Goal: Entertainment & Leisure: Browse casually

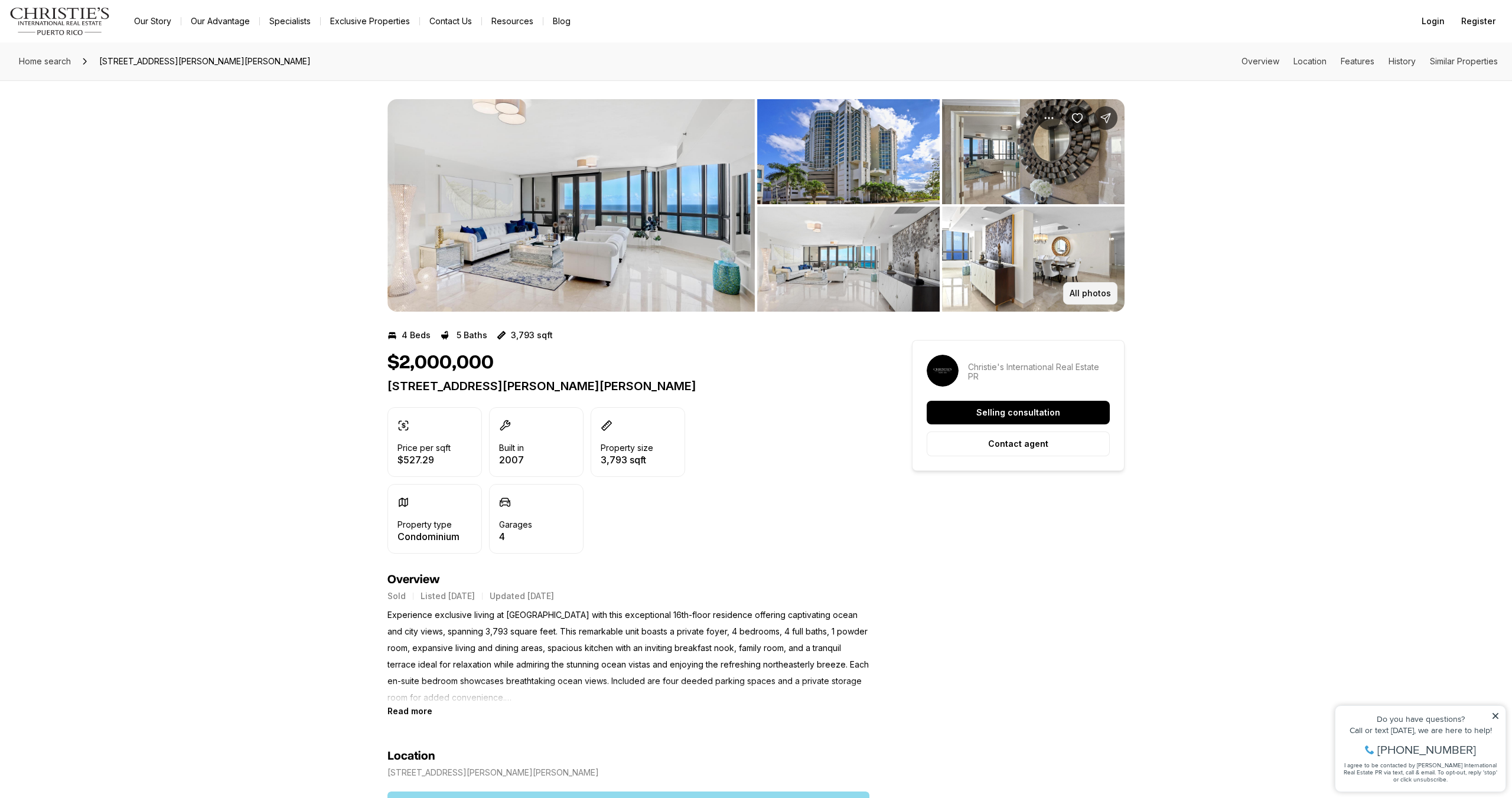
click at [1103, 294] on p "All photos" at bounding box center [1090, 294] width 42 height 9
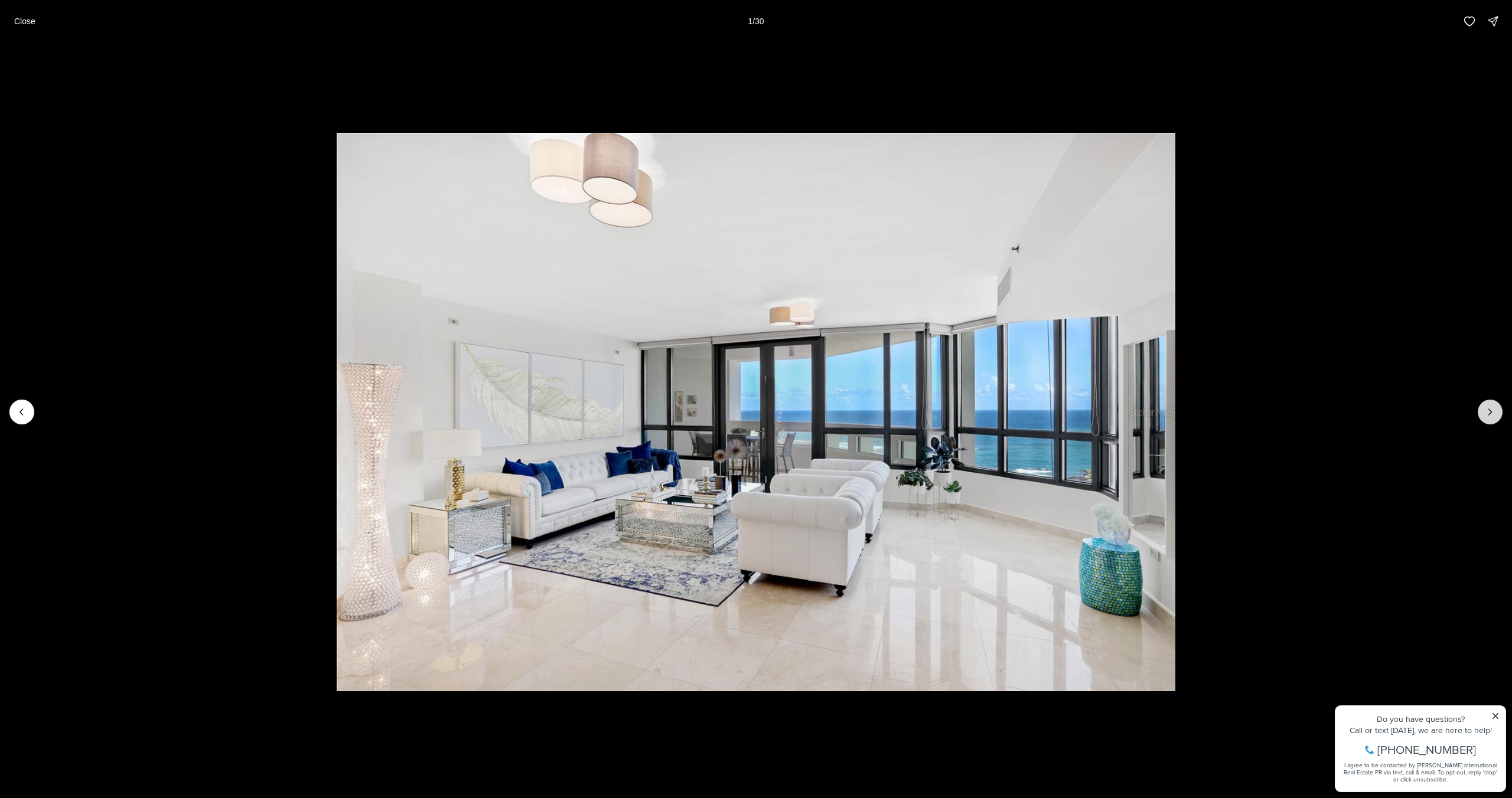
click at [1488, 414] on icon "Next slide" at bounding box center [1490, 412] width 3 height 6
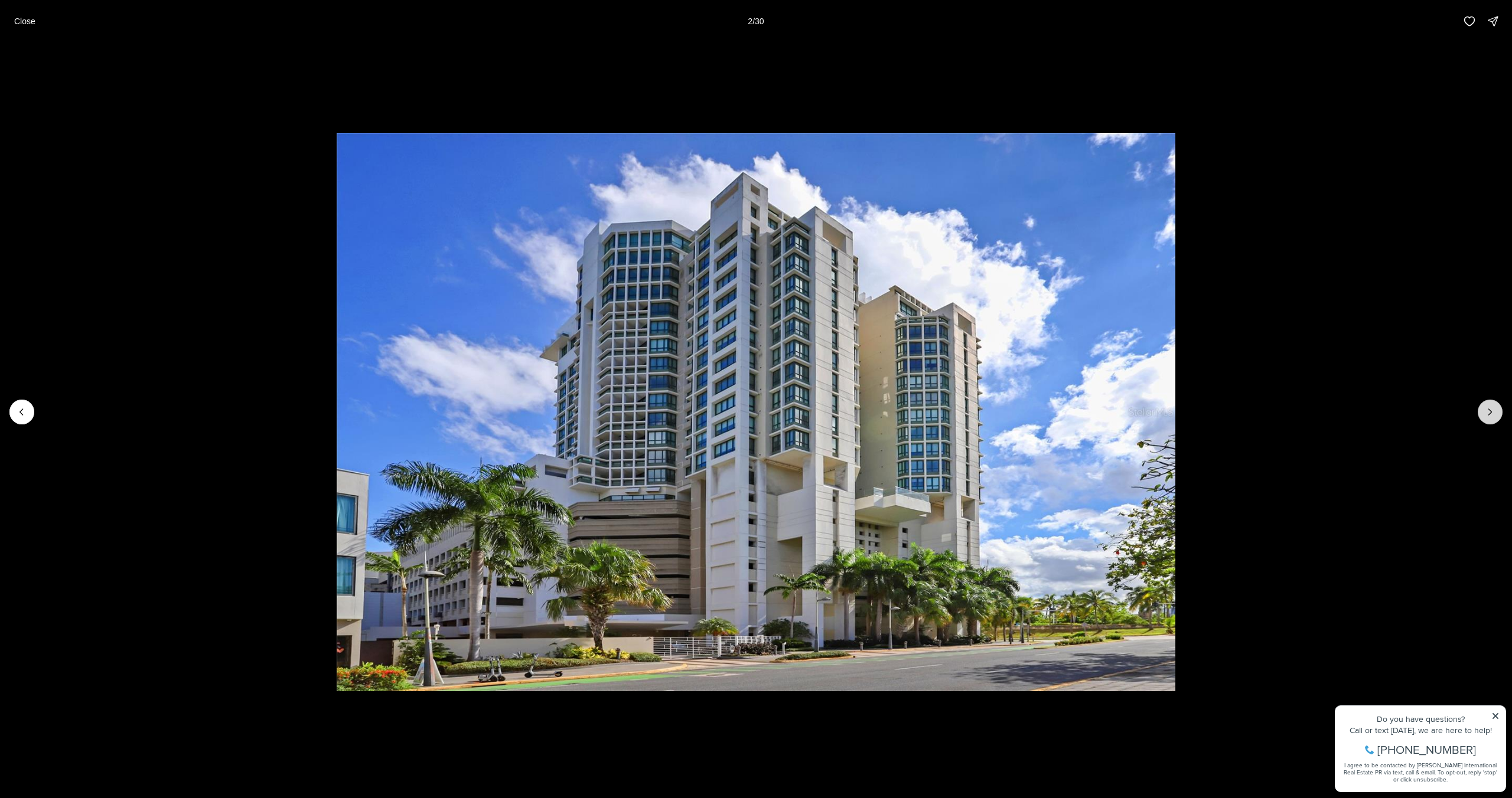
click at [1488, 414] on icon "Next slide" at bounding box center [1490, 412] width 3 height 6
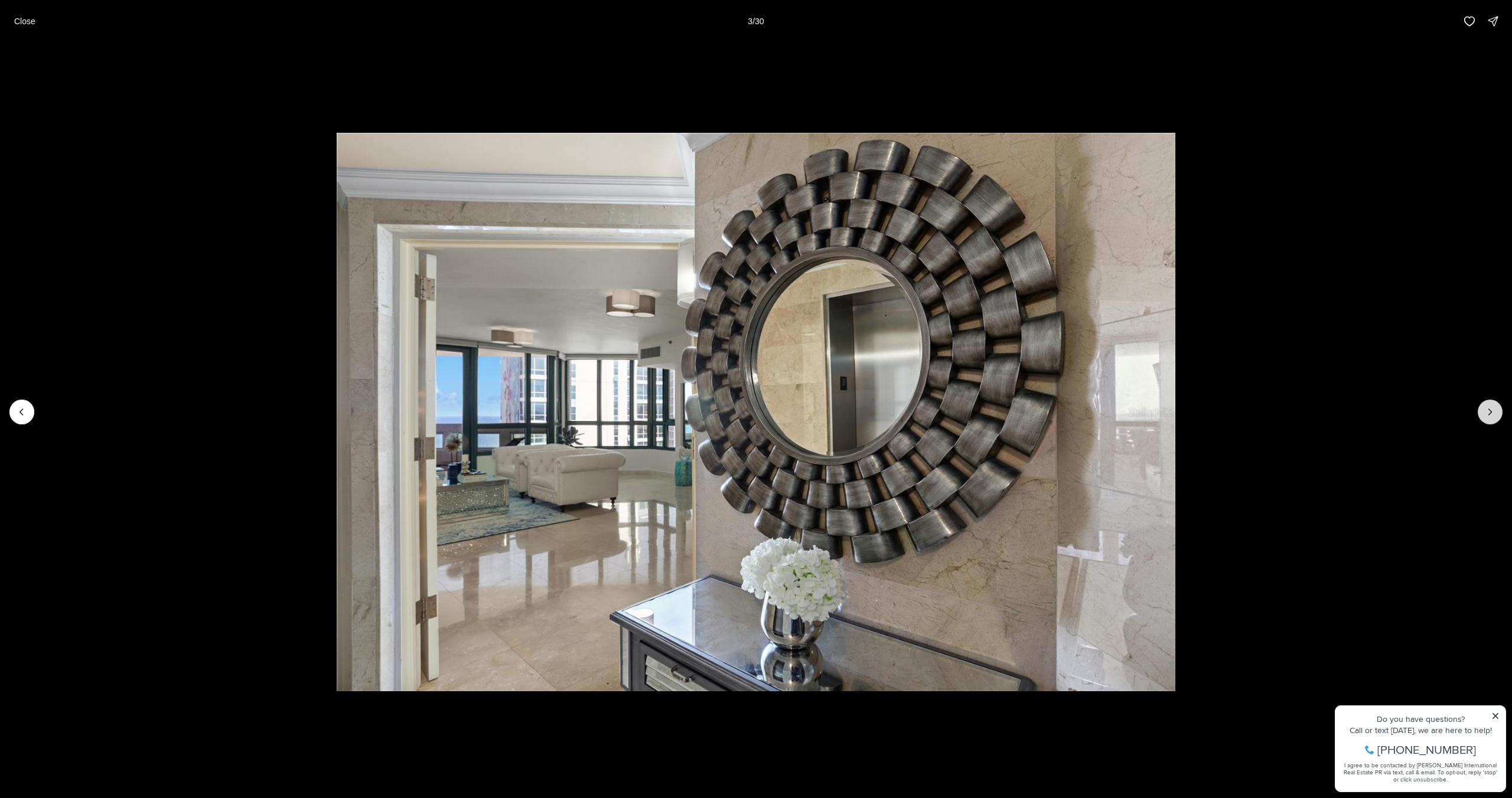
click at [1488, 414] on icon "Next slide" at bounding box center [1490, 412] width 3 height 6
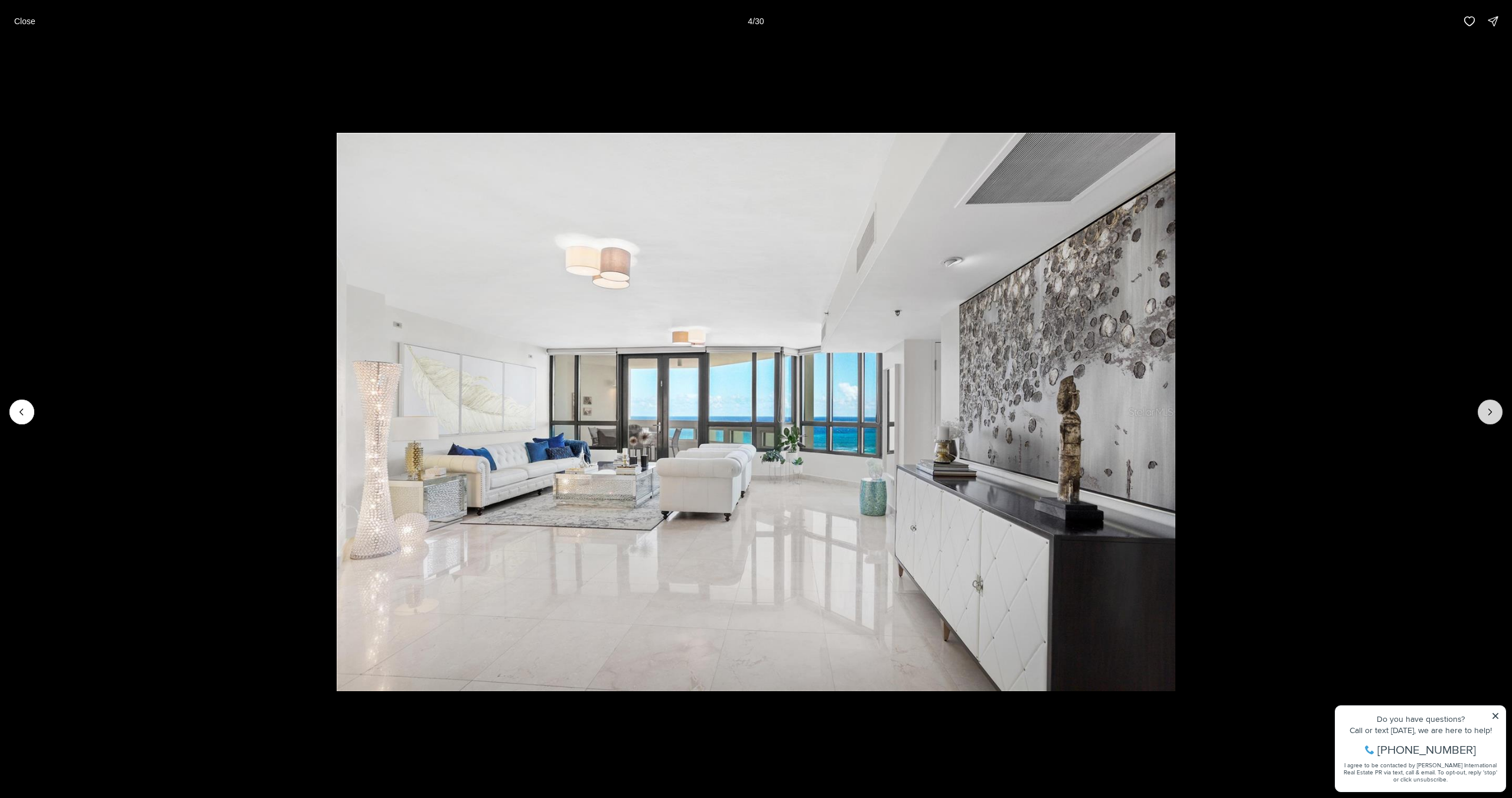
click at [1488, 414] on icon "Next slide" at bounding box center [1490, 412] width 3 height 6
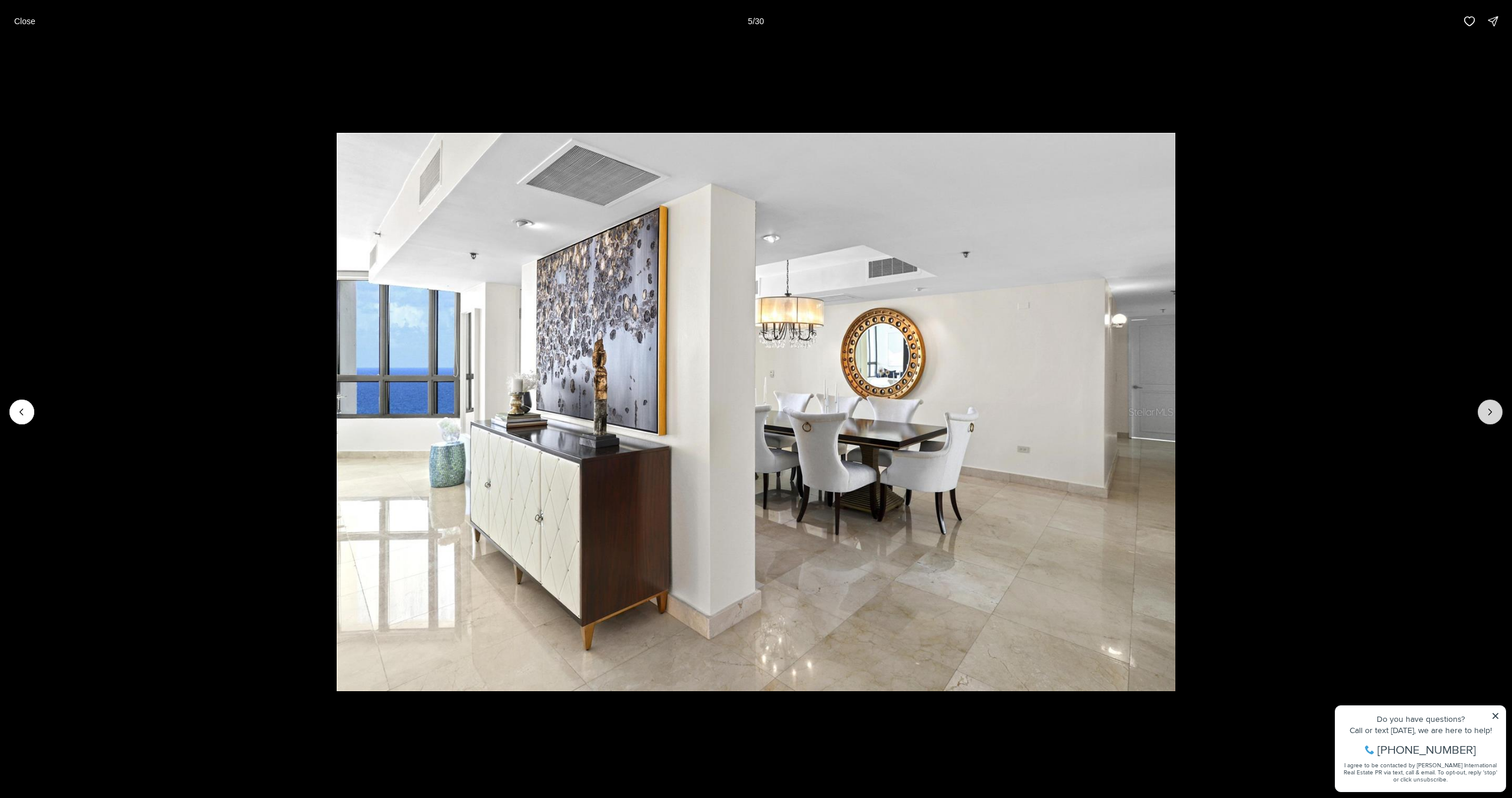
click at [1488, 414] on icon "Next slide" at bounding box center [1490, 412] width 3 height 6
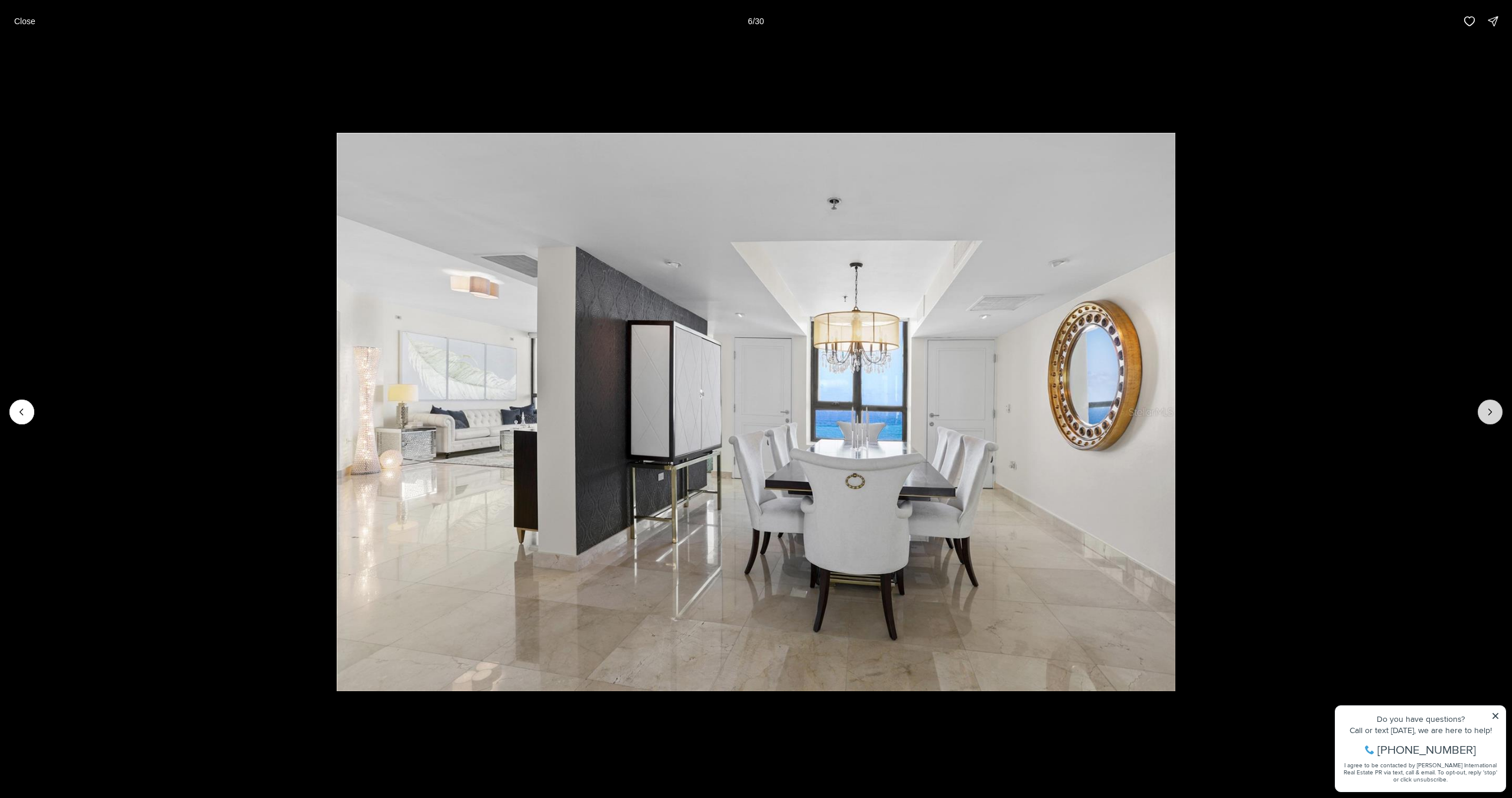
click at [1488, 414] on icon "Next slide" at bounding box center [1490, 412] width 3 height 6
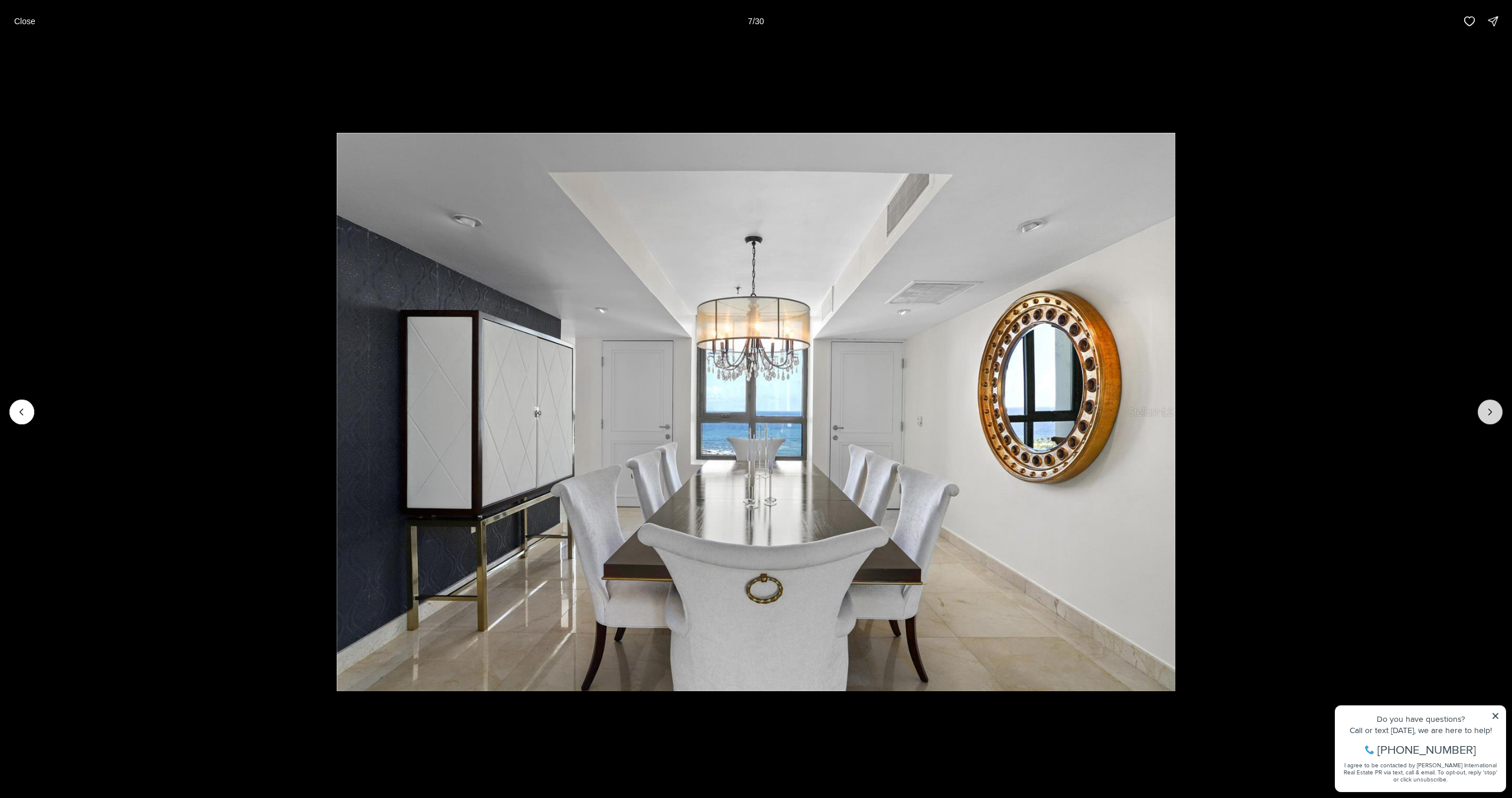
click at [1488, 414] on icon "Next slide" at bounding box center [1490, 412] width 3 height 6
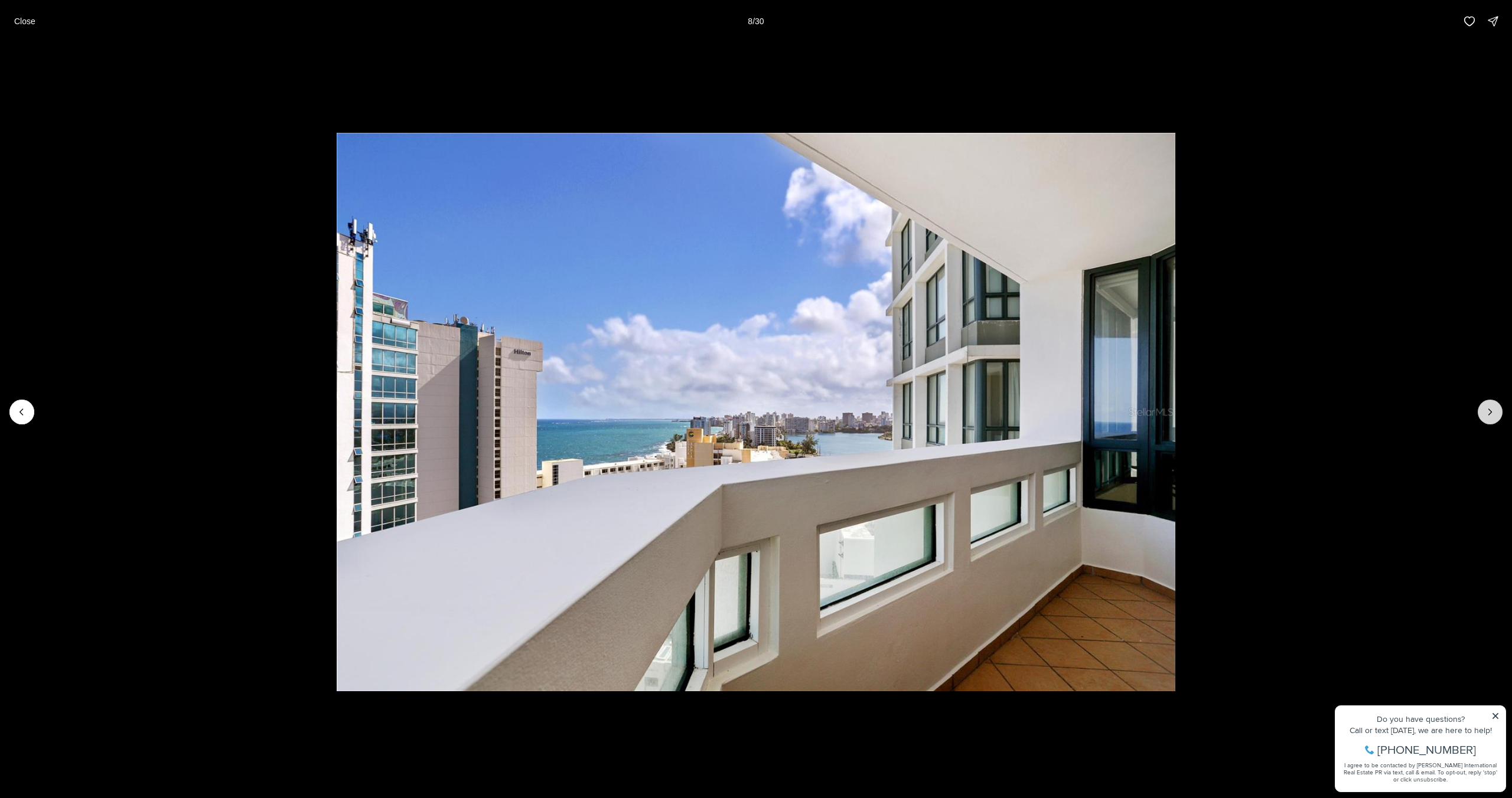
click at [1488, 414] on icon "Next slide" at bounding box center [1490, 412] width 3 height 6
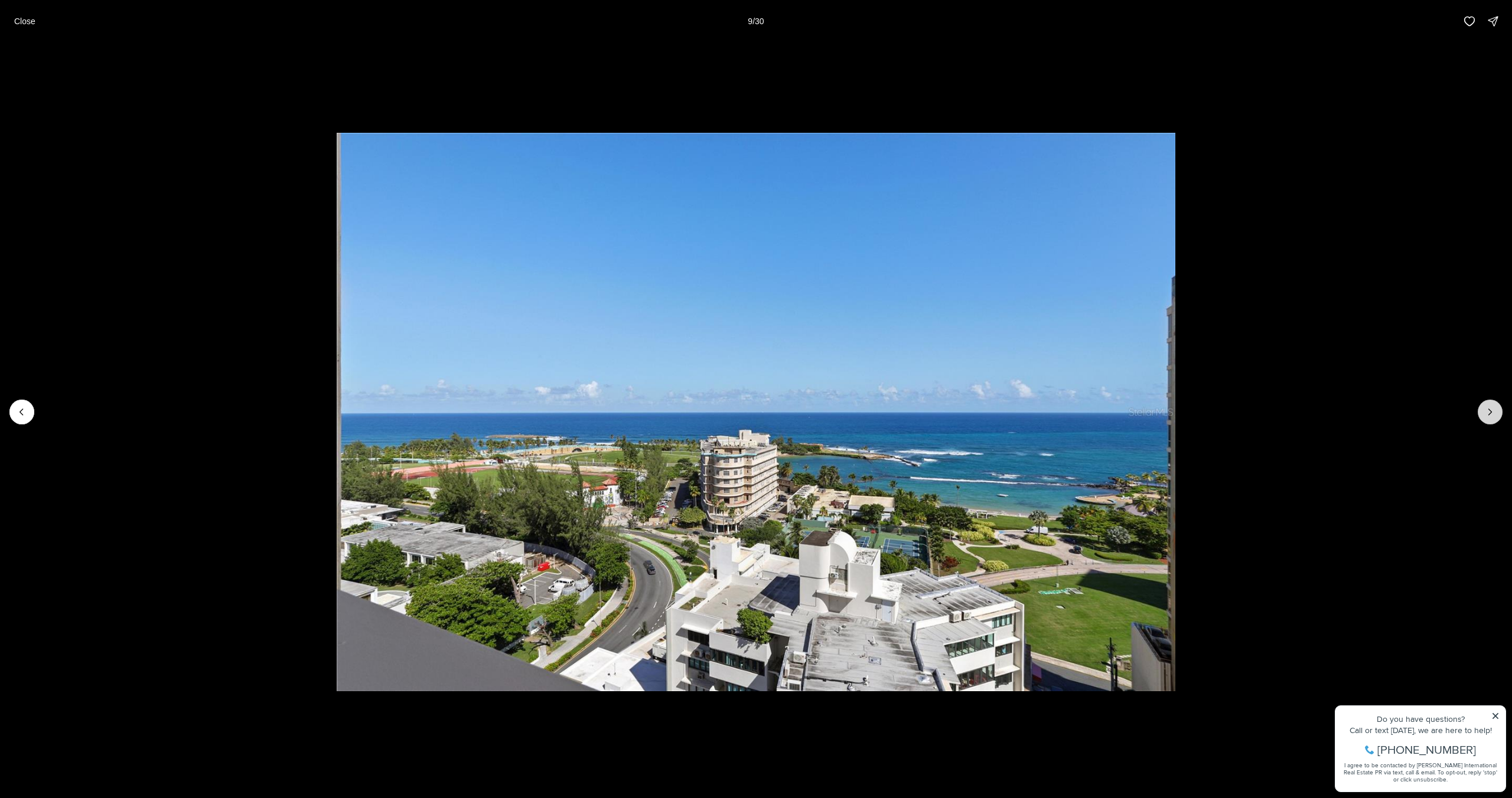
click at [1488, 414] on icon "Next slide" at bounding box center [1490, 412] width 3 height 6
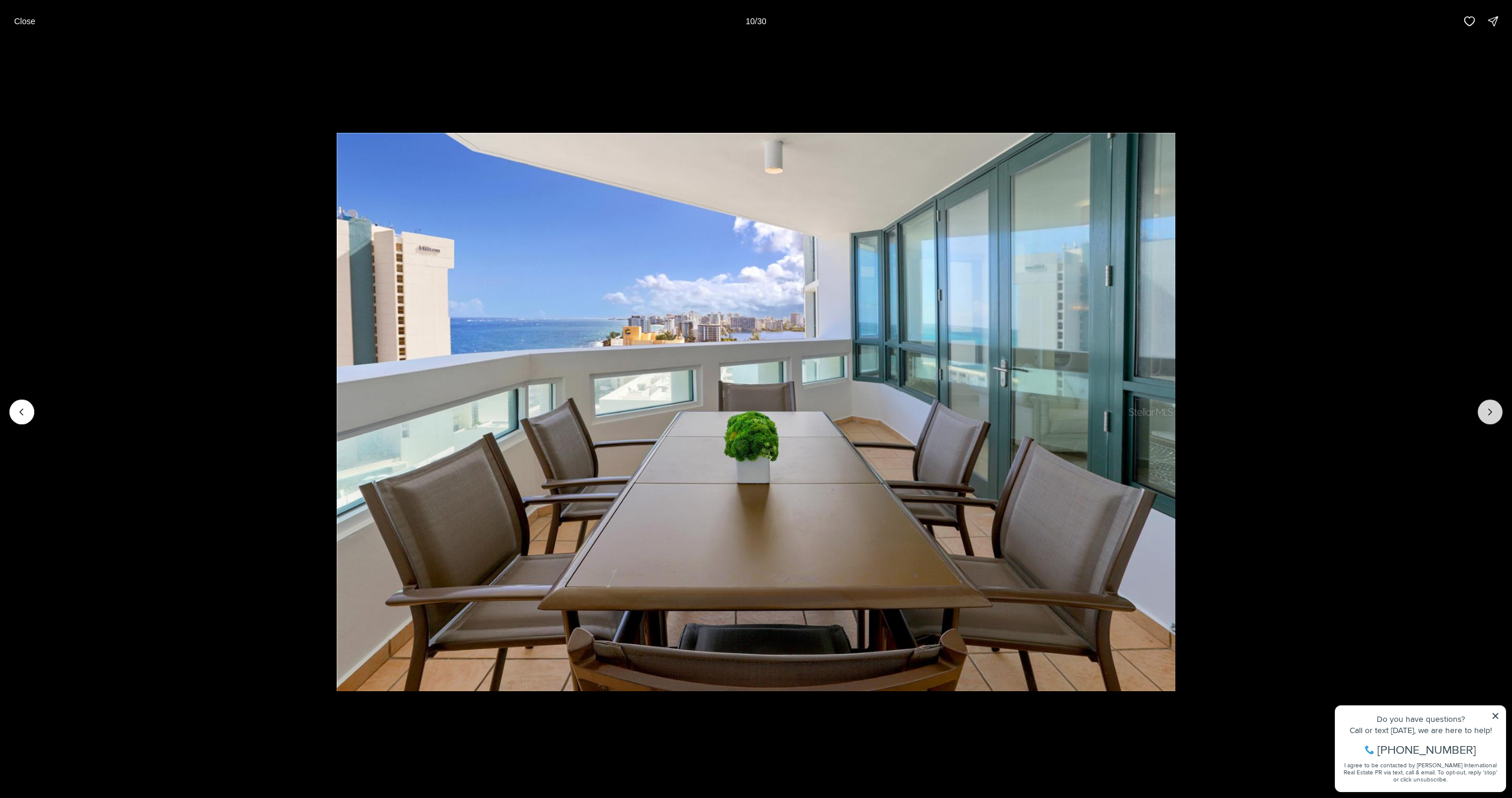
click at [1488, 414] on icon "Next slide" at bounding box center [1490, 412] width 3 height 6
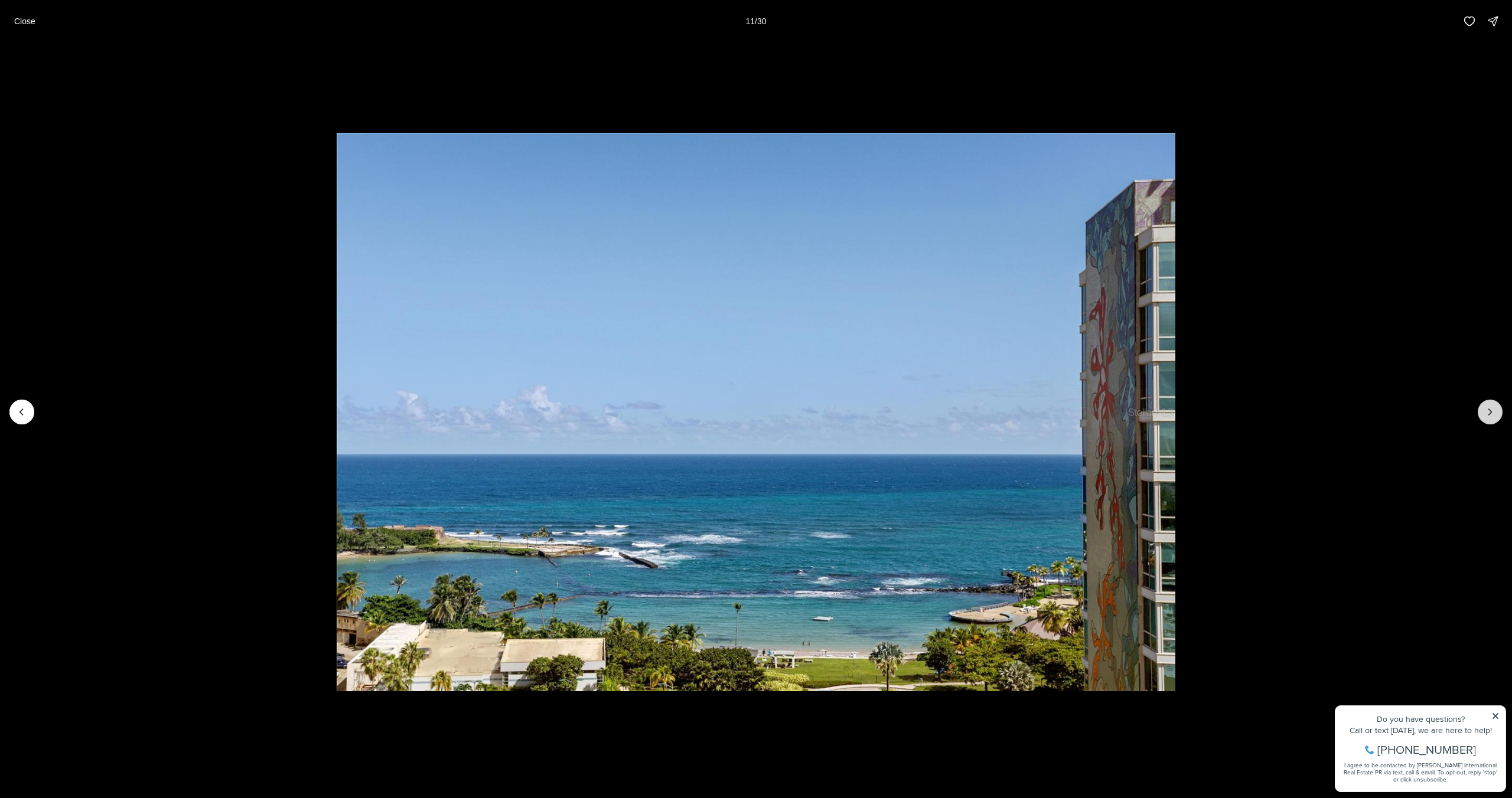
click at [1488, 414] on icon "Next slide" at bounding box center [1490, 412] width 3 height 6
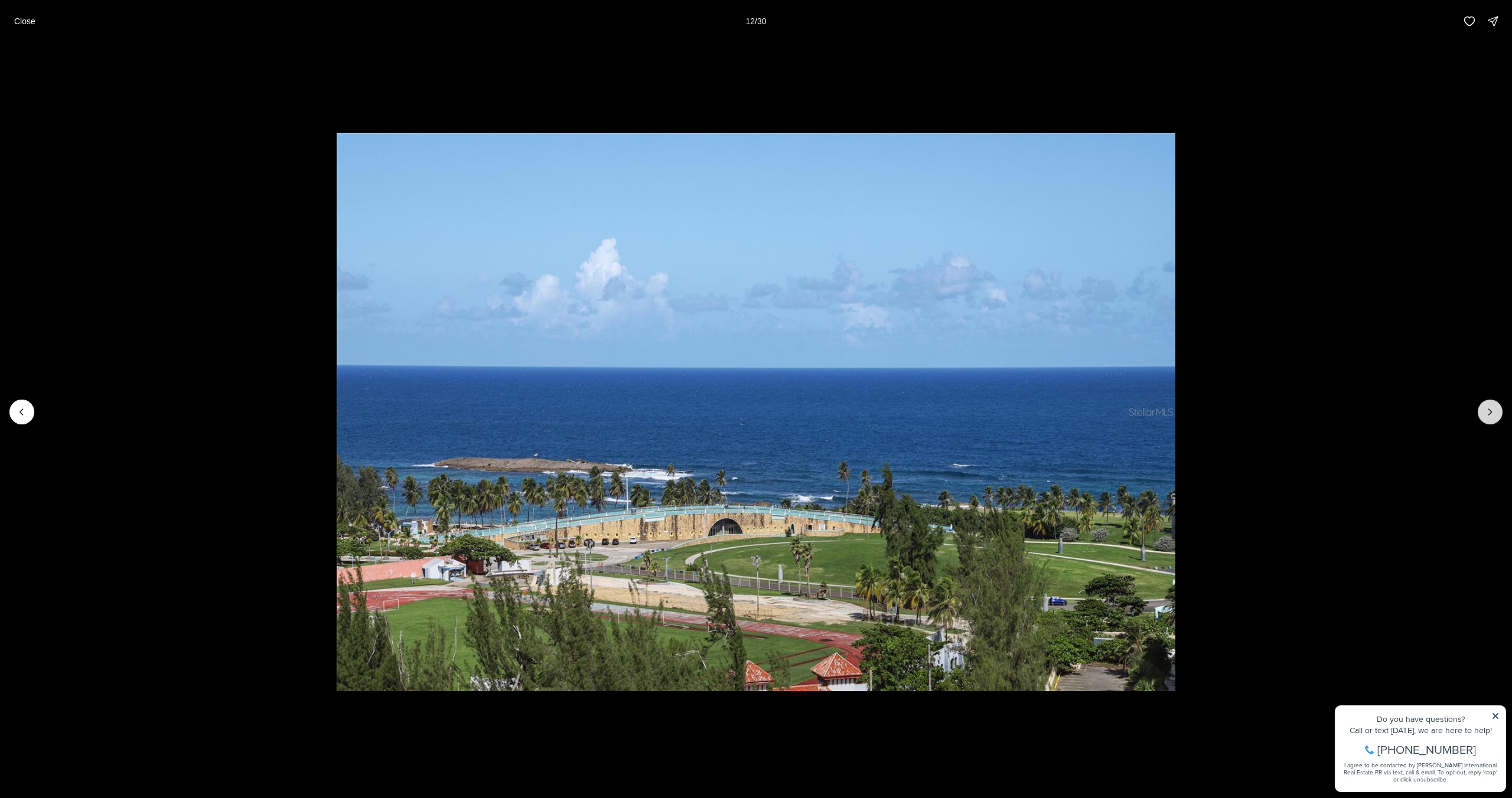
click at [1488, 414] on icon "Next slide" at bounding box center [1490, 412] width 3 height 6
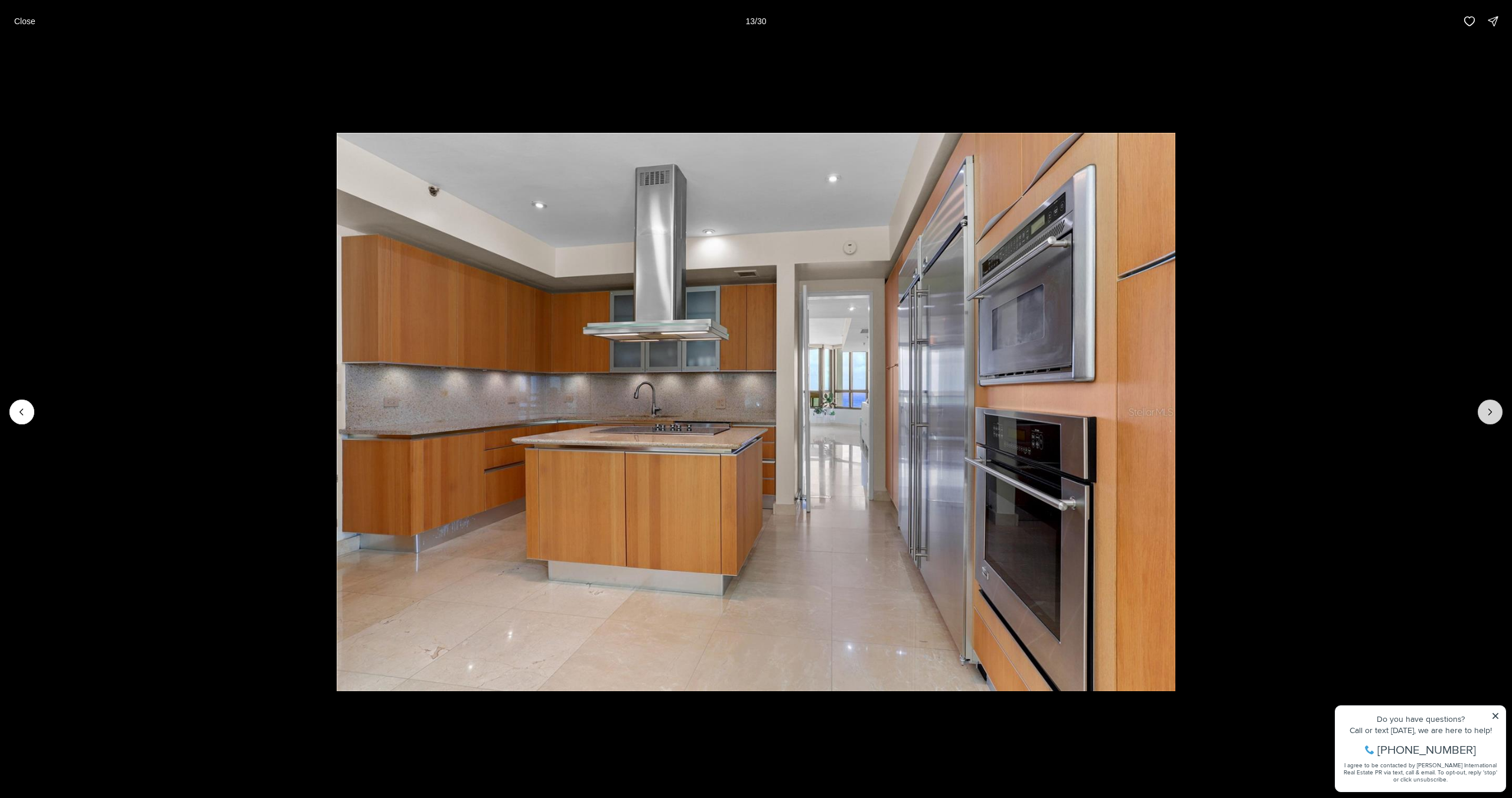
click at [1488, 414] on icon "Next slide" at bounding box center [1490, 412] width 3 height 6
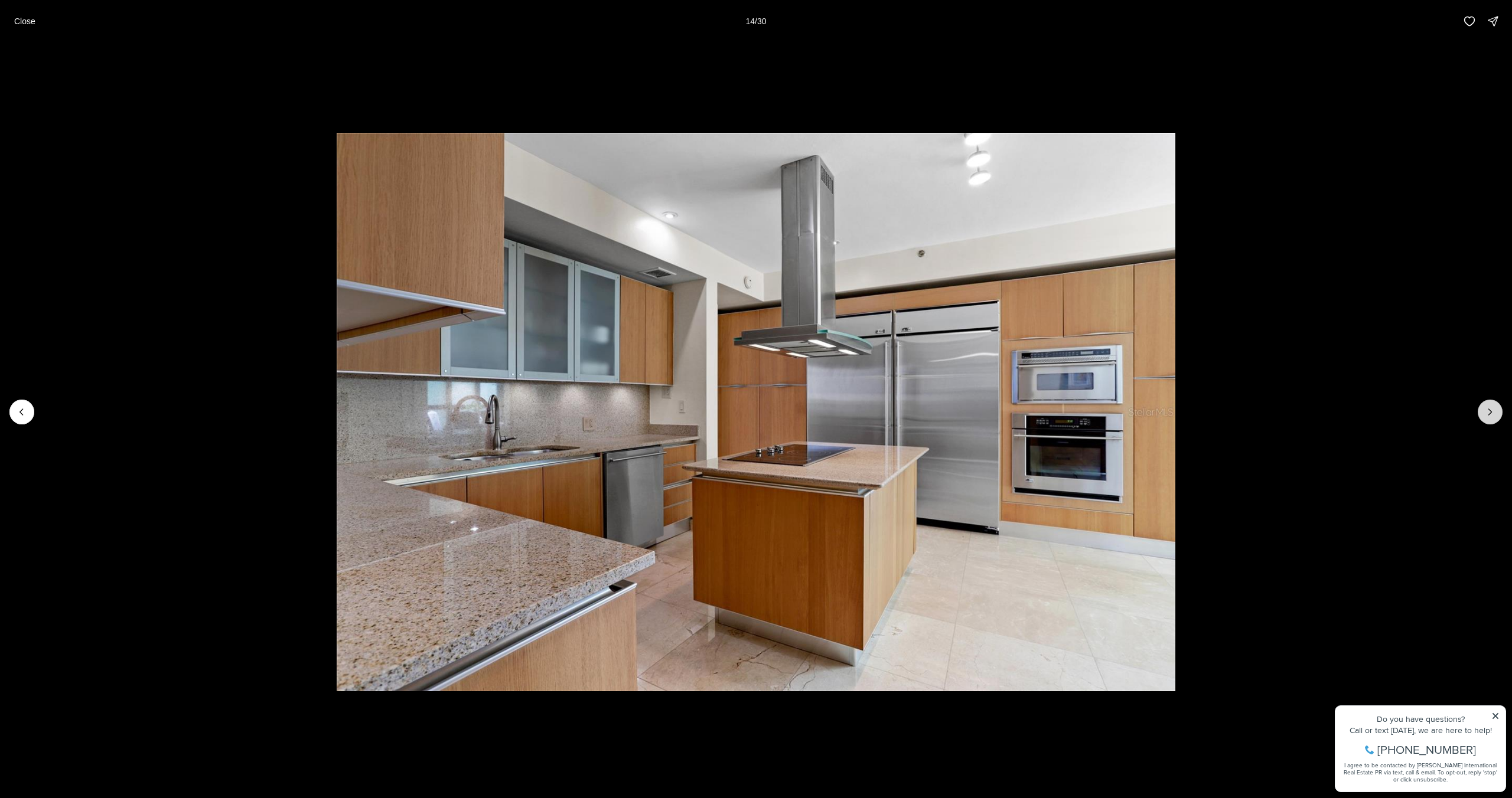
click at [1488, 414] on icon "Next slide" at bounding box center [1490, 412] width 3 height 6
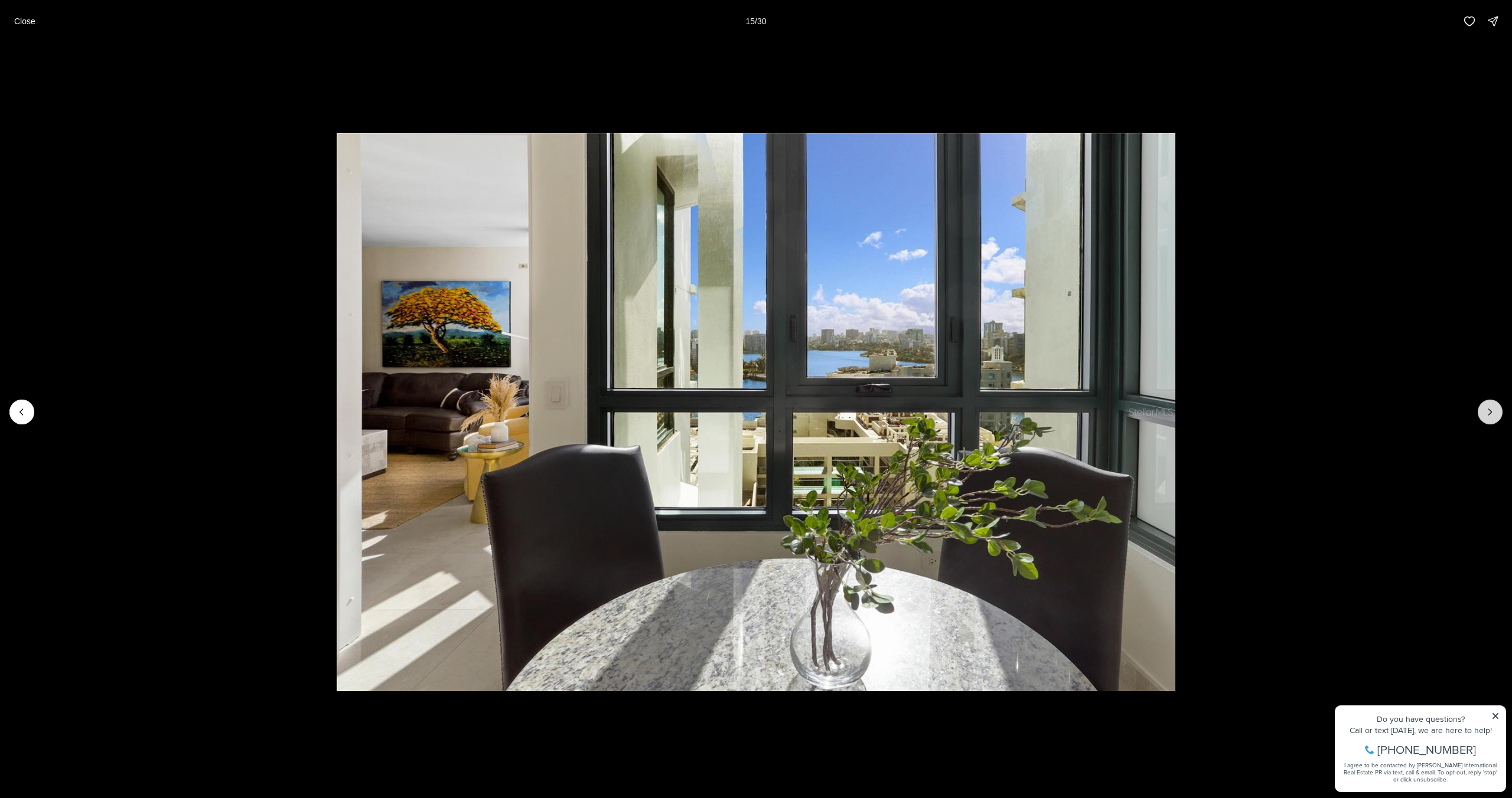
click at [1488, 414] on icon "Next slide" at bounding box center [1490, 412] width 3 height 6
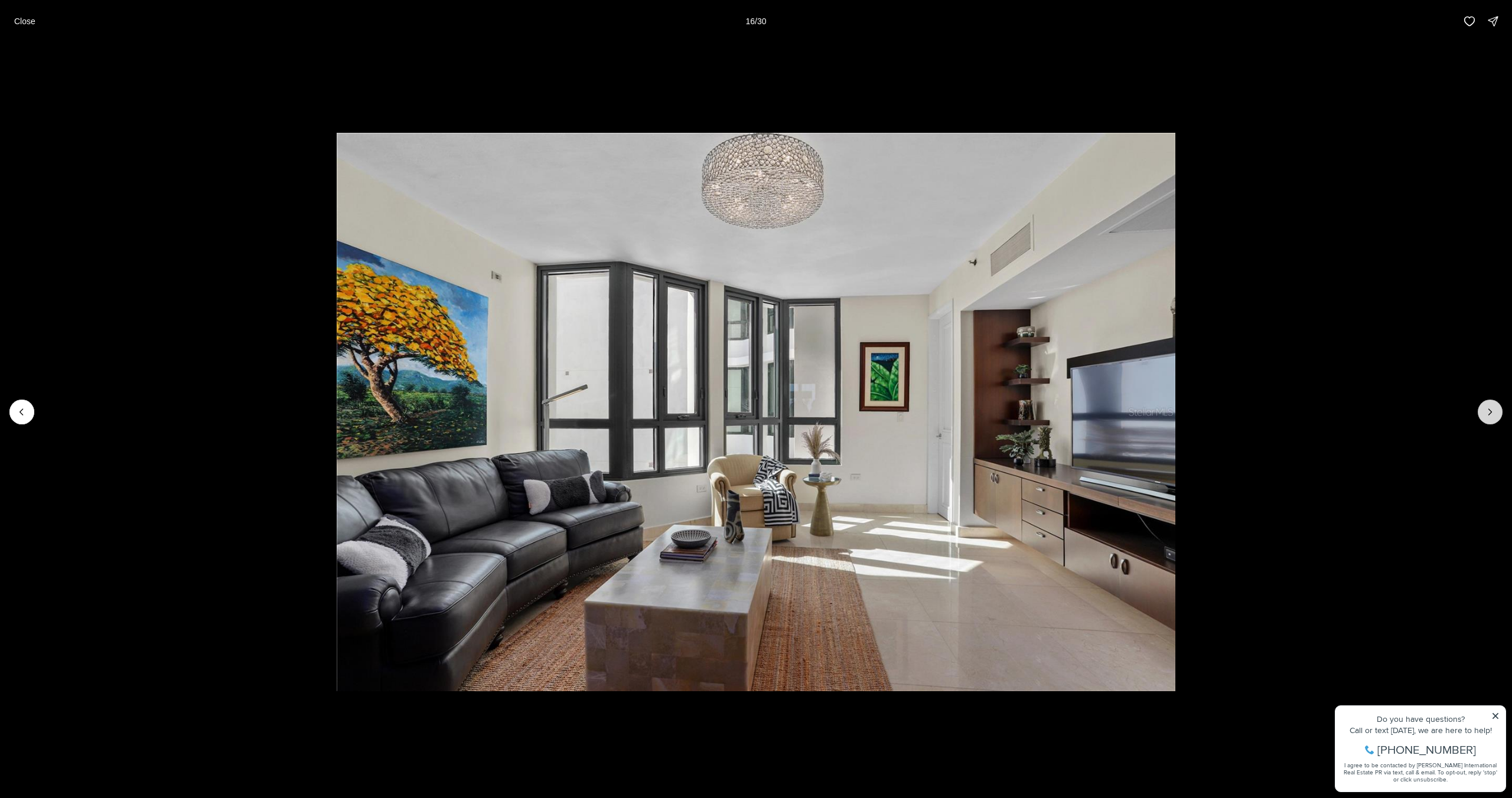
click at [1488, 414] on icon "Next slide" at bounding box center [1490, 412] width 3 height 6
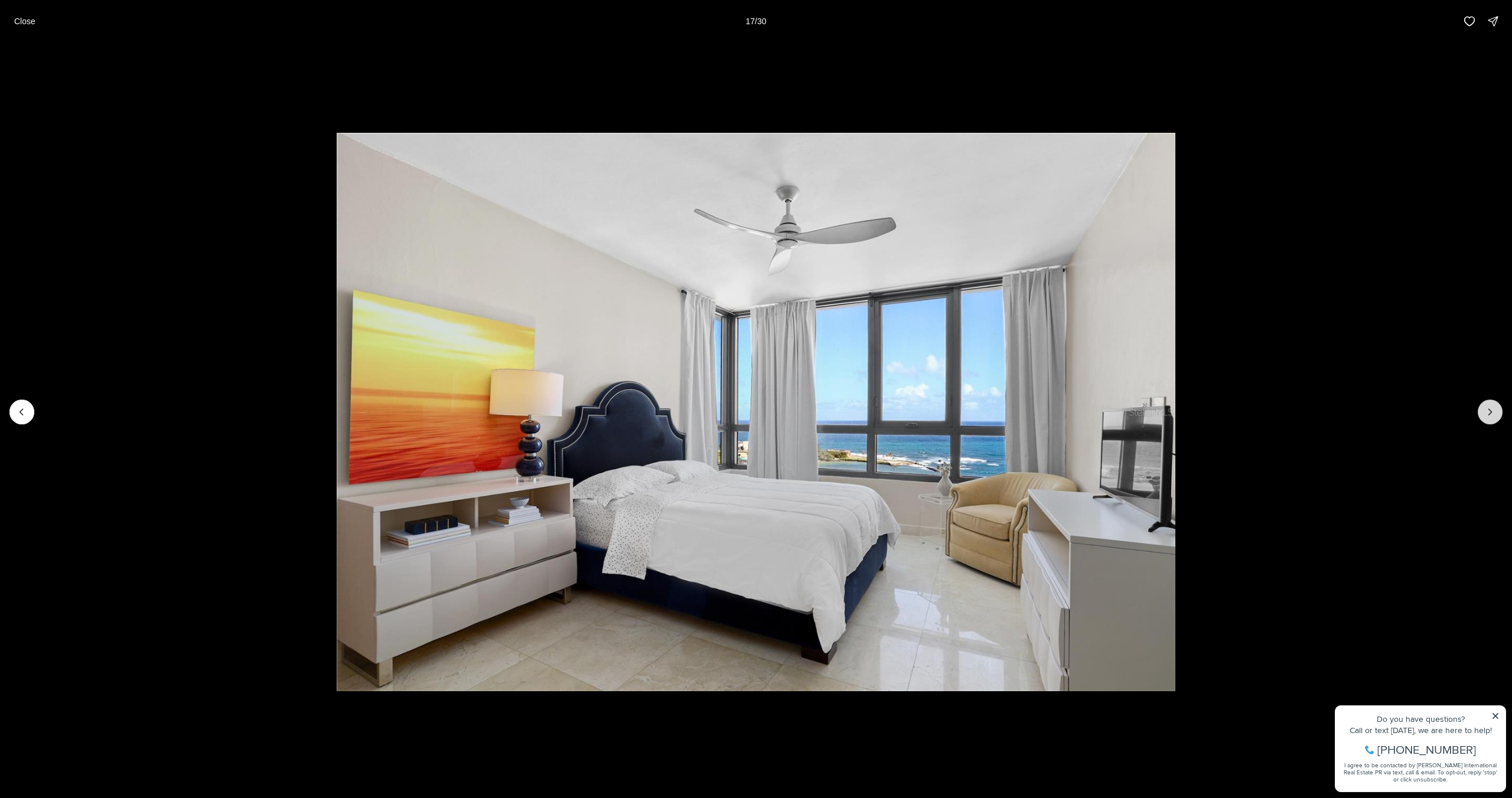
click at [1487, 416] on icon "Next slide" at bounding box center [1490, 412] width 12 height 12
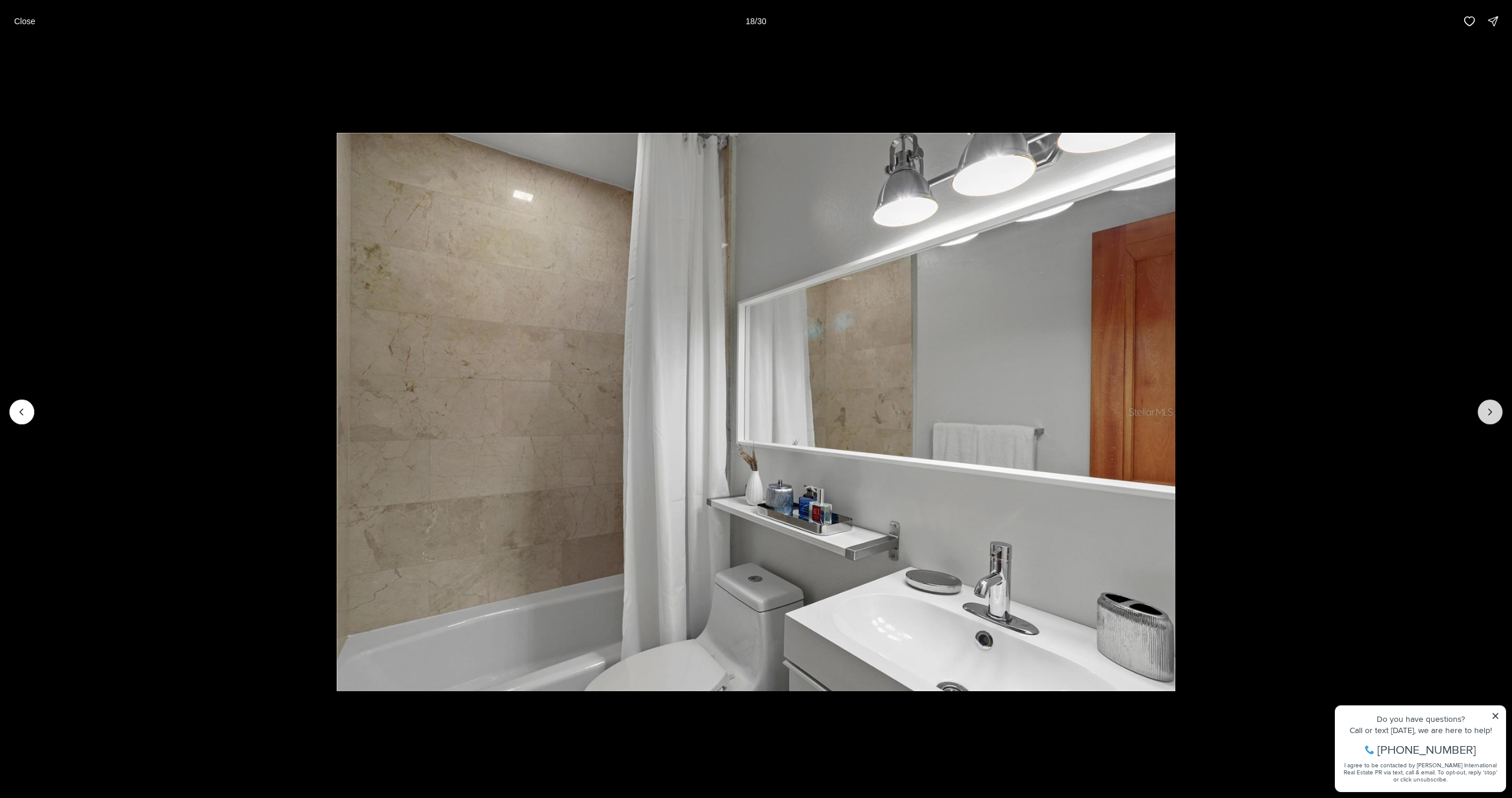
click at [1487, 416] on icon "Next slide" at bounding box center [1490, 412] width 12 height 12
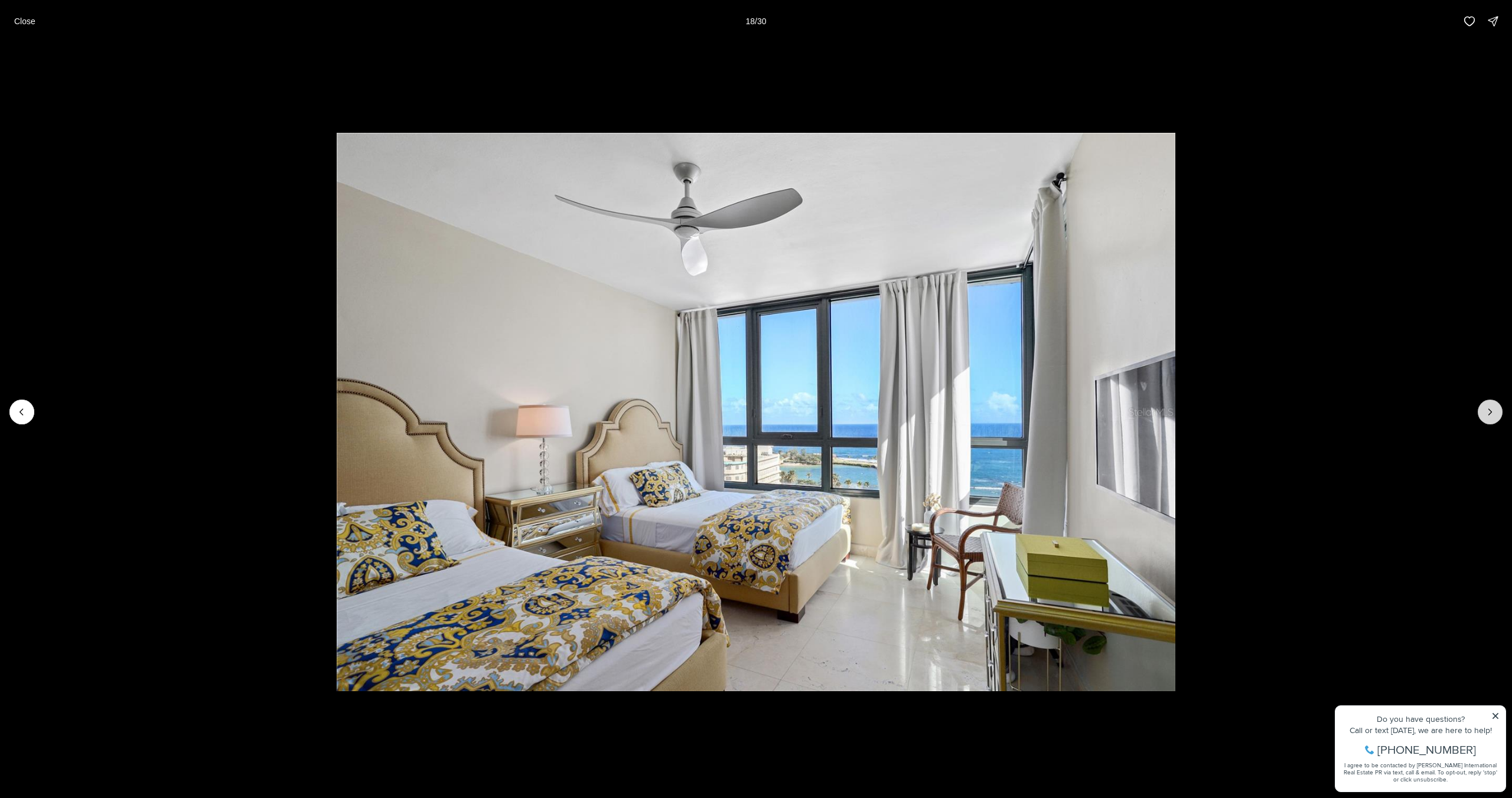
click at [1487, 416] on icon "Next slide" at bounding box center [1490, 412] width 12 height 12
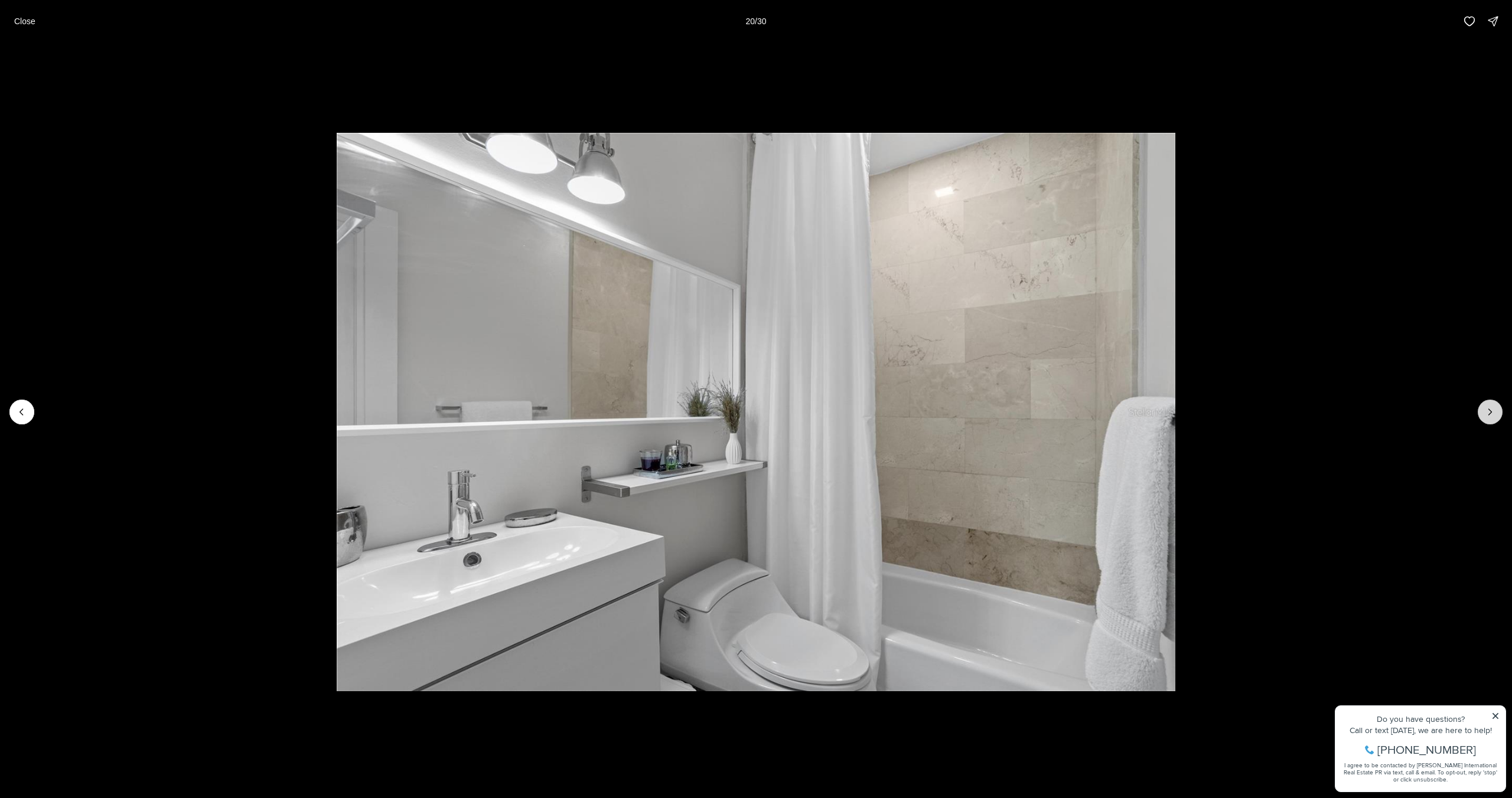
click at [1487, 416] on icon "Next slide" at bounding box center [1490, 412] width 12 height 12
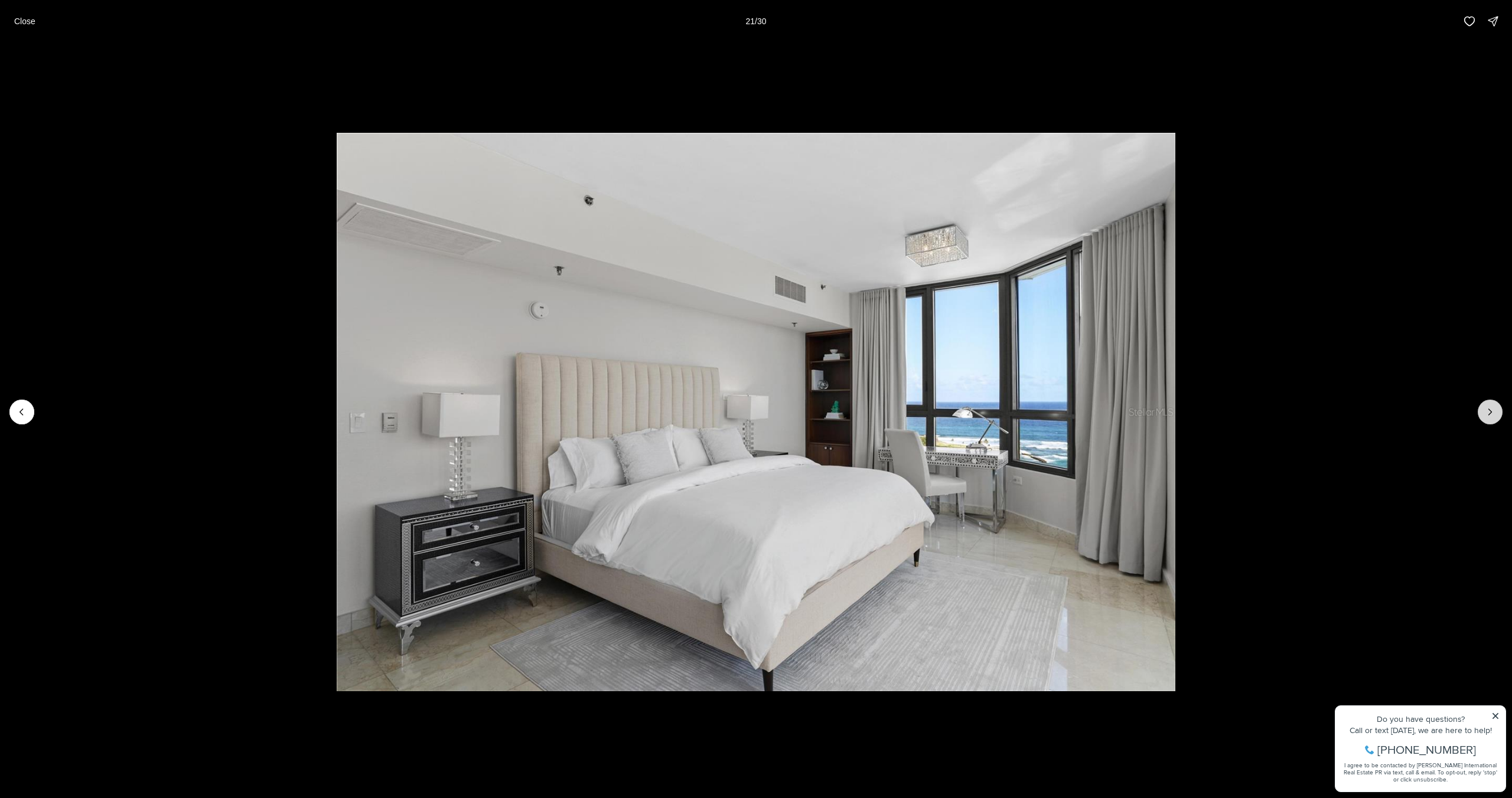
click at [1487, 416] on icon "Next slide" at bounding box center [1490, 412] width 12 height 12
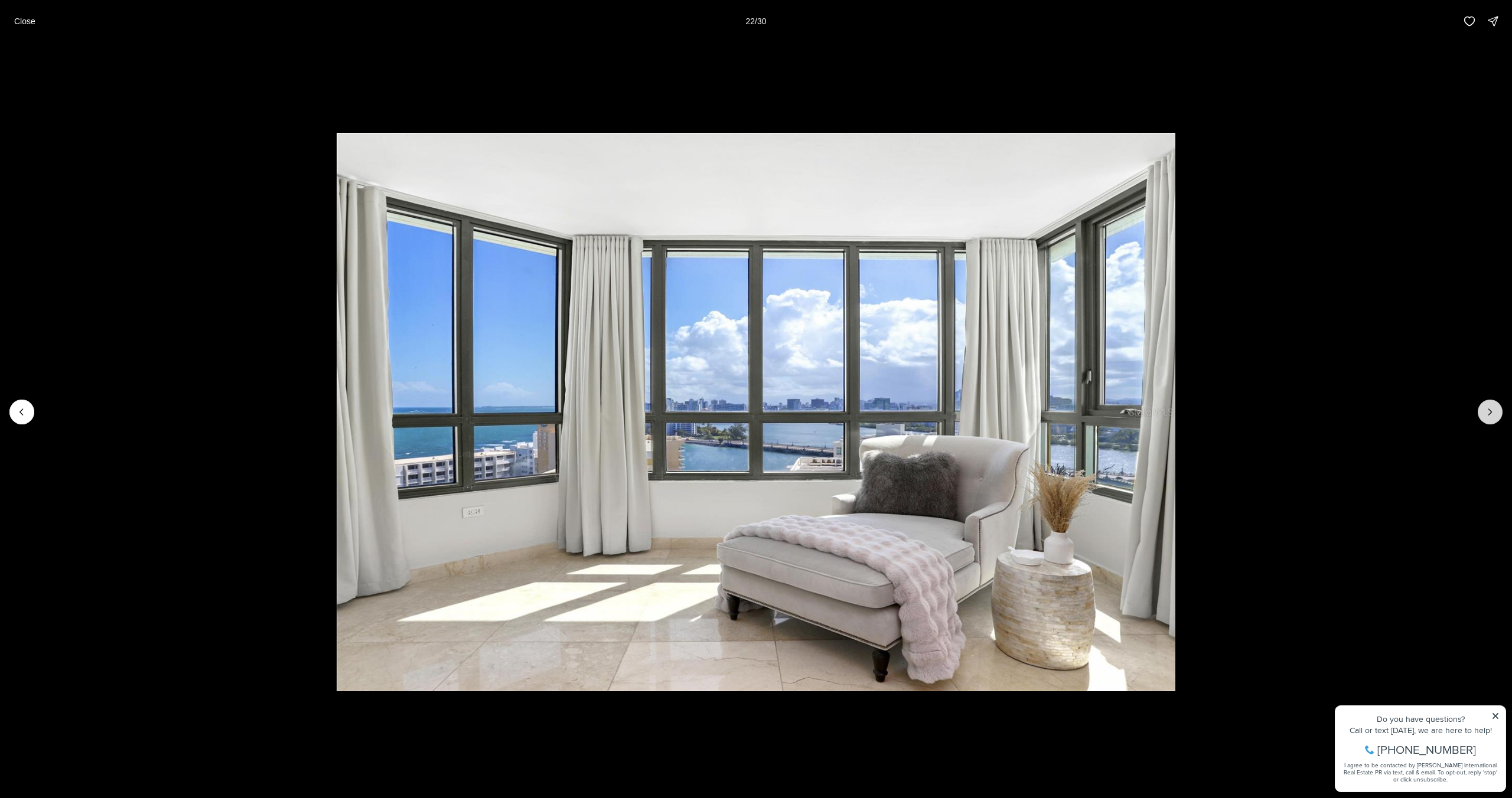
click at [1488, 416] on icon "Next slide" at bounding box center [1490, 412] width 12 height 12
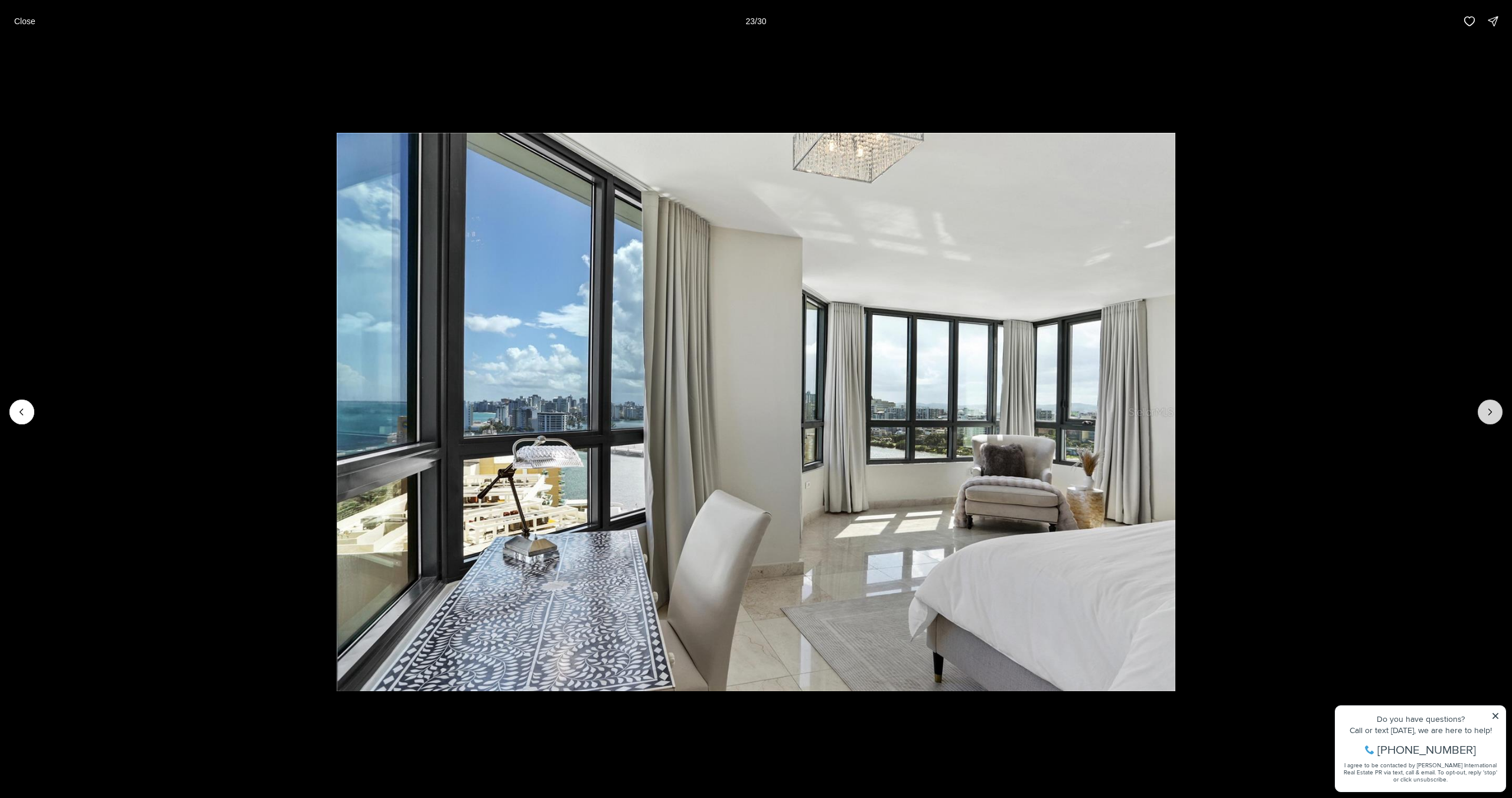
click at [1488, 416] on icon "Next slide" at bounding box center [1490, 412] width 12 height 12
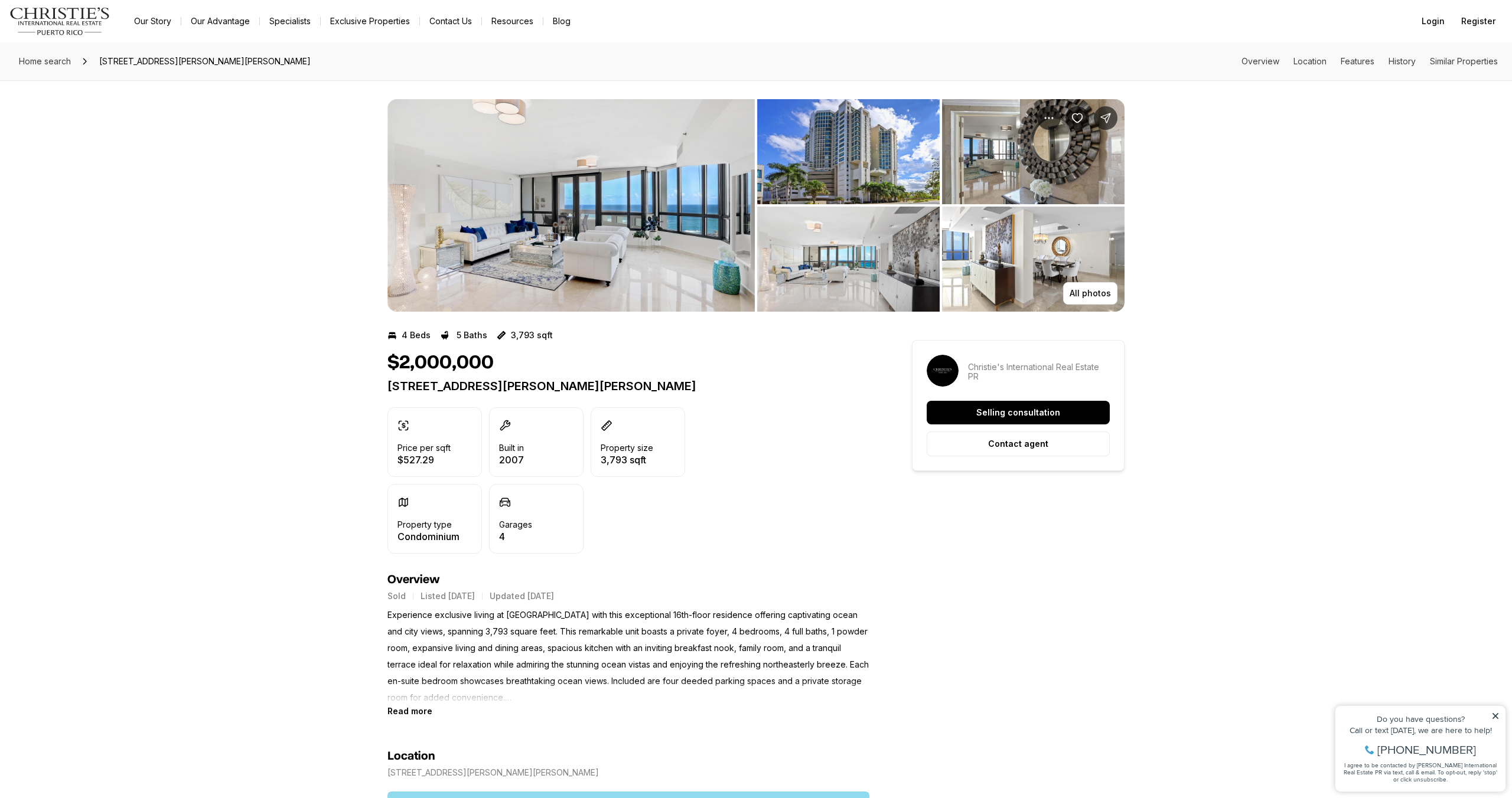
click at [612, 216] on img "View image gallery" at bounding box center [571, 206] width 368 height 212
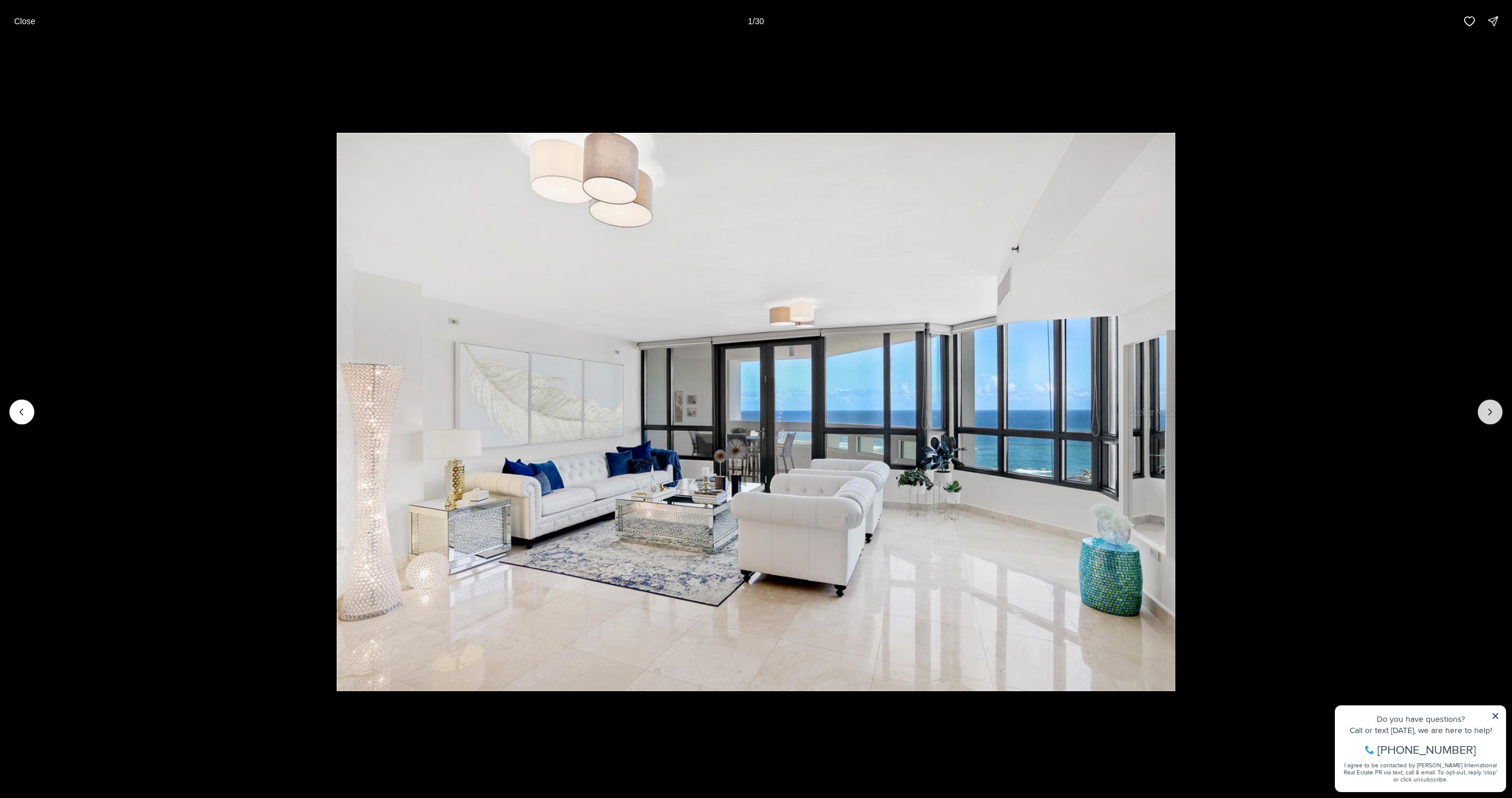
click at [1497, 414] on button "Next slide" at bounding box center [1490, 412] width 25 height 25
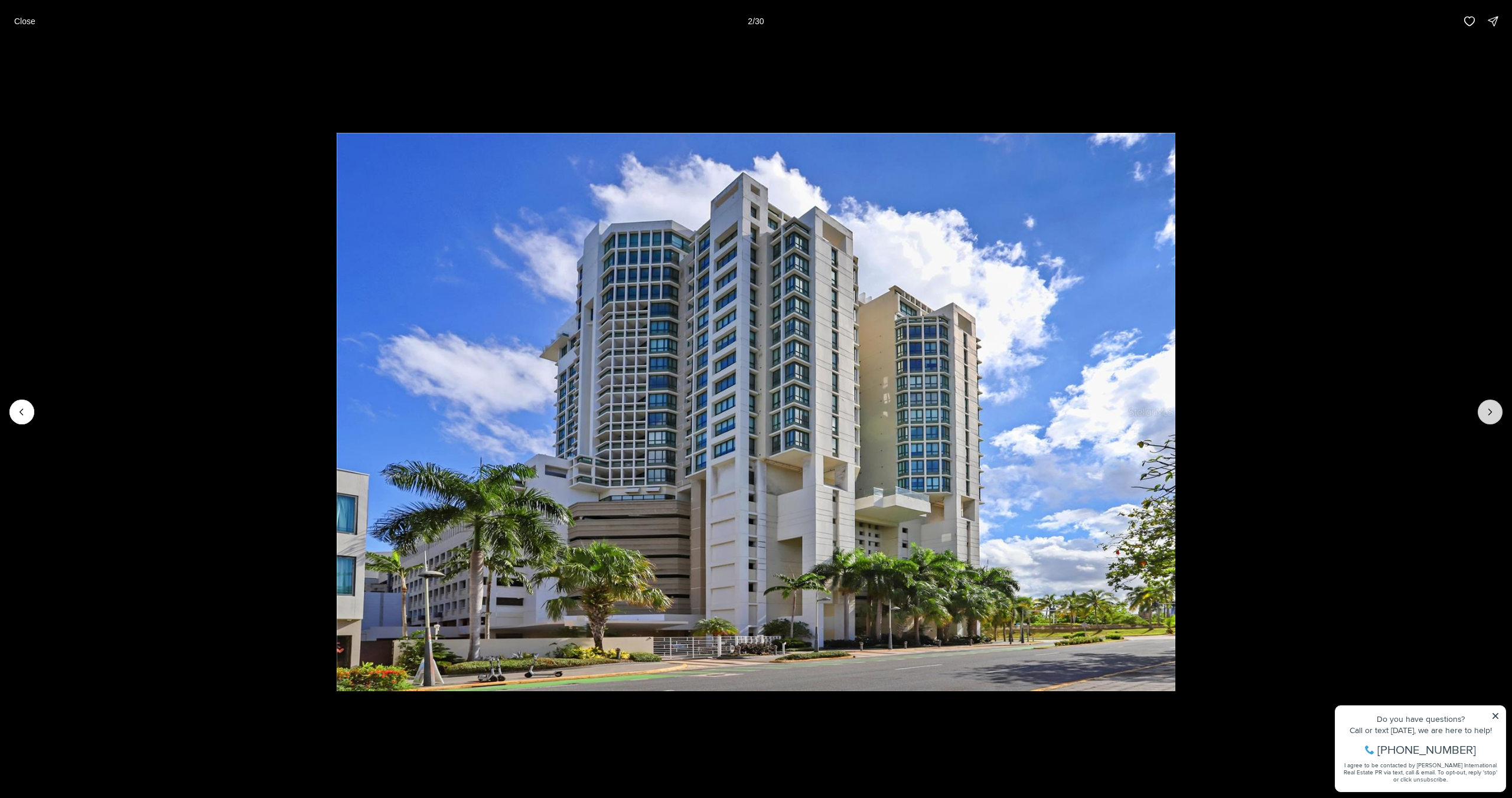
click at [1497, 414] on button "Next slide" at bounding box center [1490, 412] width 25 height 25
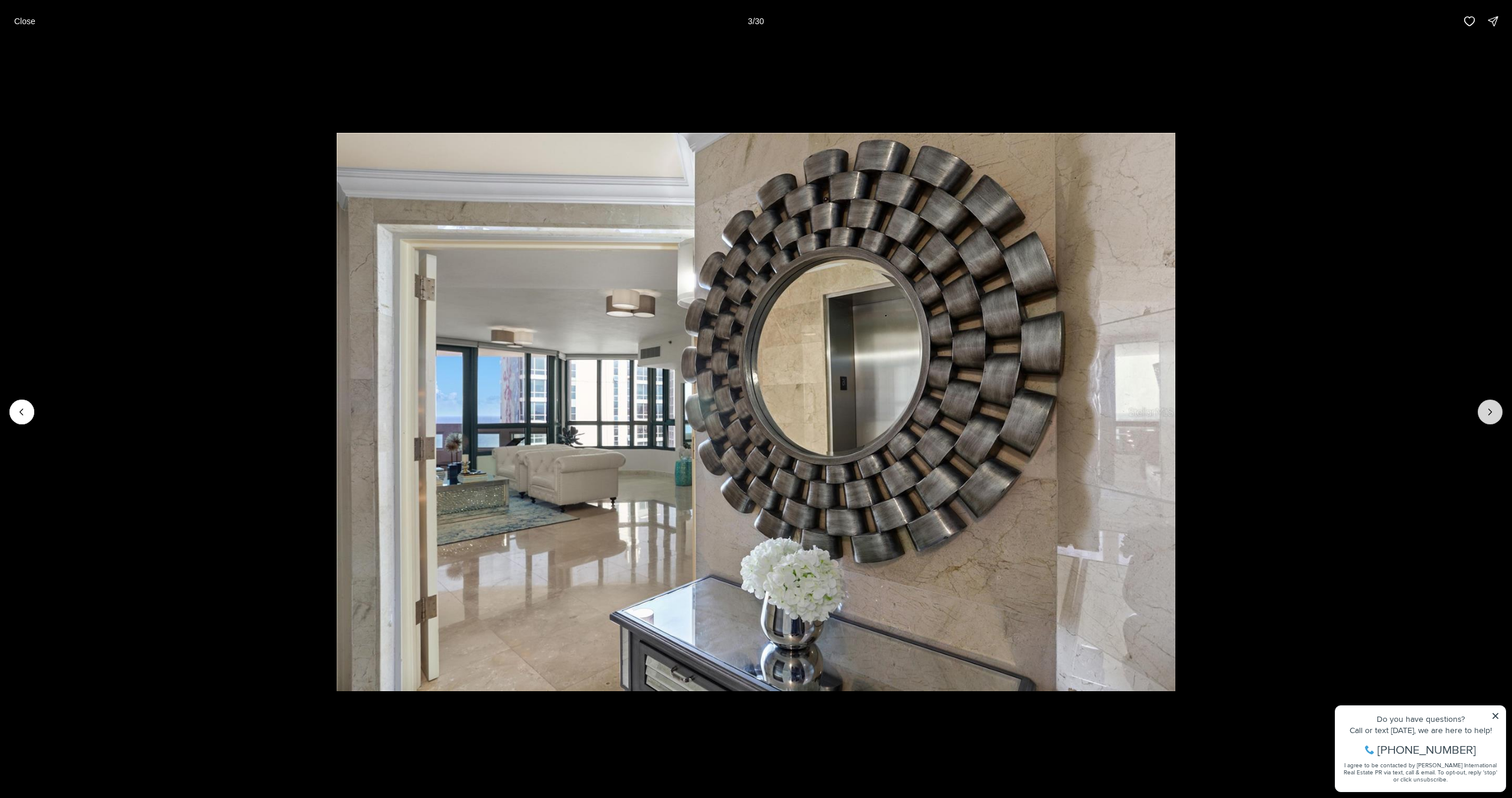
click at [1495, 414] on icon "Next slide" at bounding box center [1490, 412] width 12 height 12
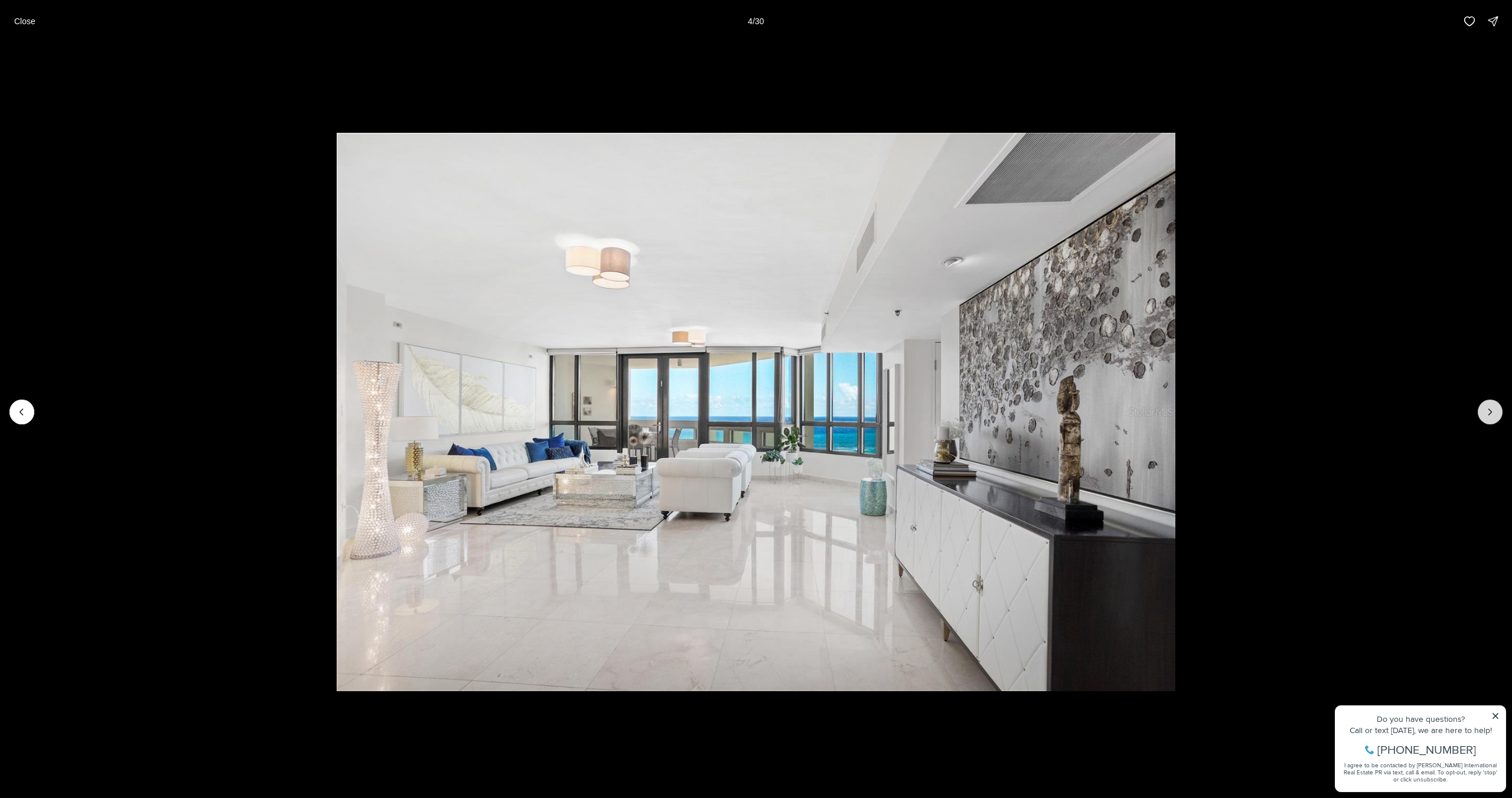
click at [1495, 414] on icon "Next slide" at bounding box center [1490, 412] width 12 height 12
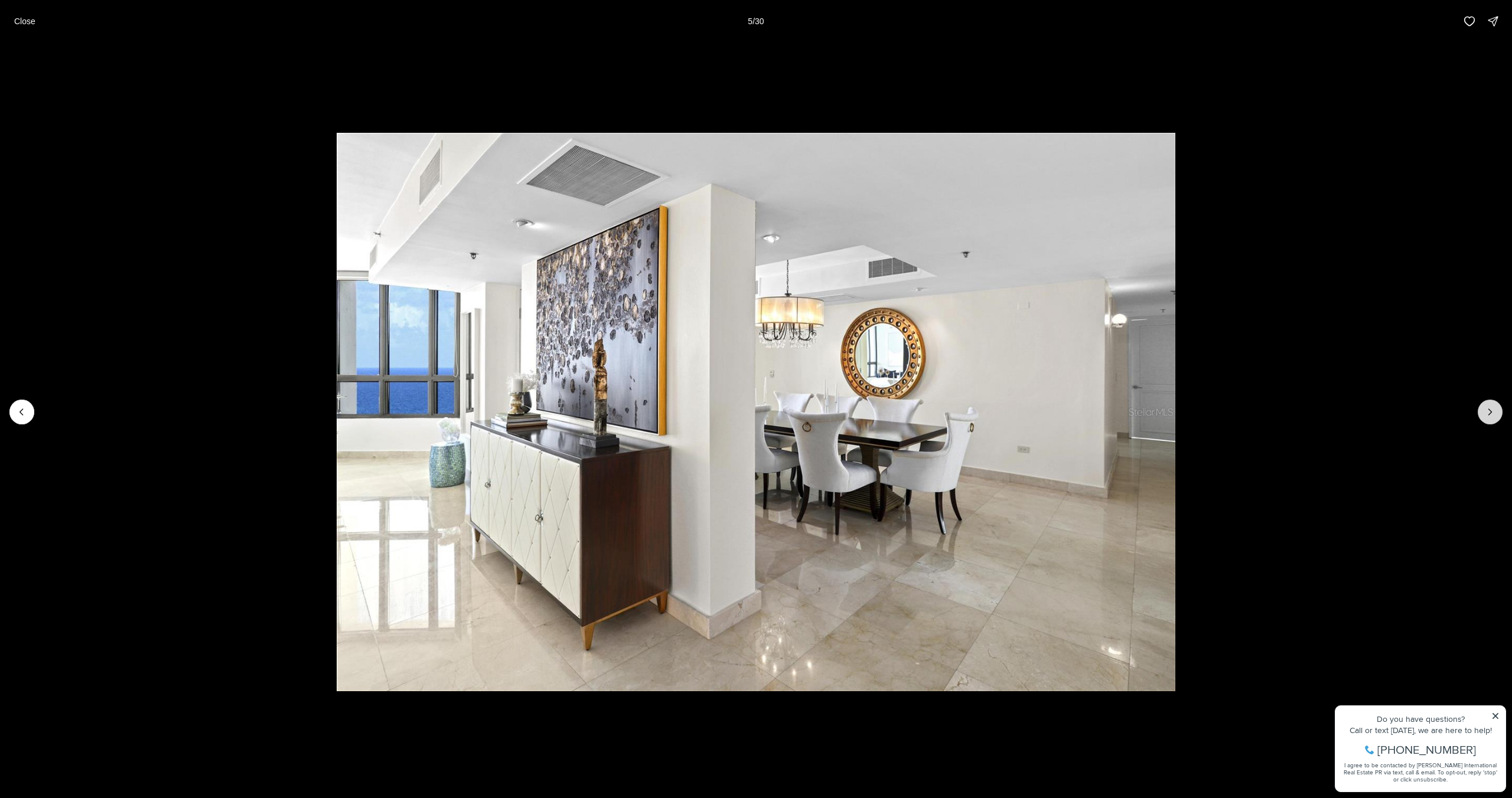
click at [1493, 415] on icon "Next slide" at bounding box center [1490, 412] width 12 height 12
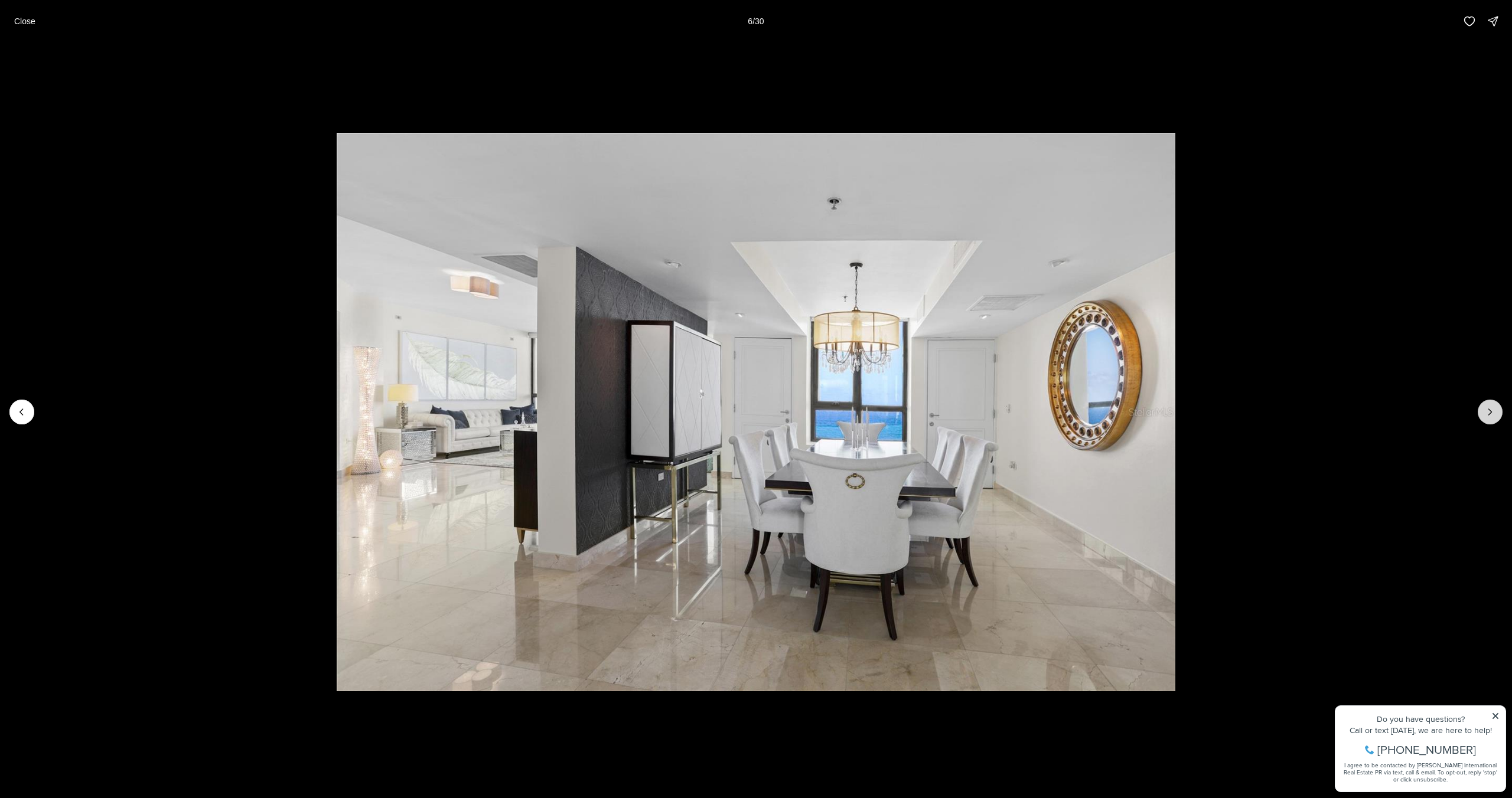
click at [1486, 414] on icon "Next slide" at bounding box center [1490, 412] width 12 height 12
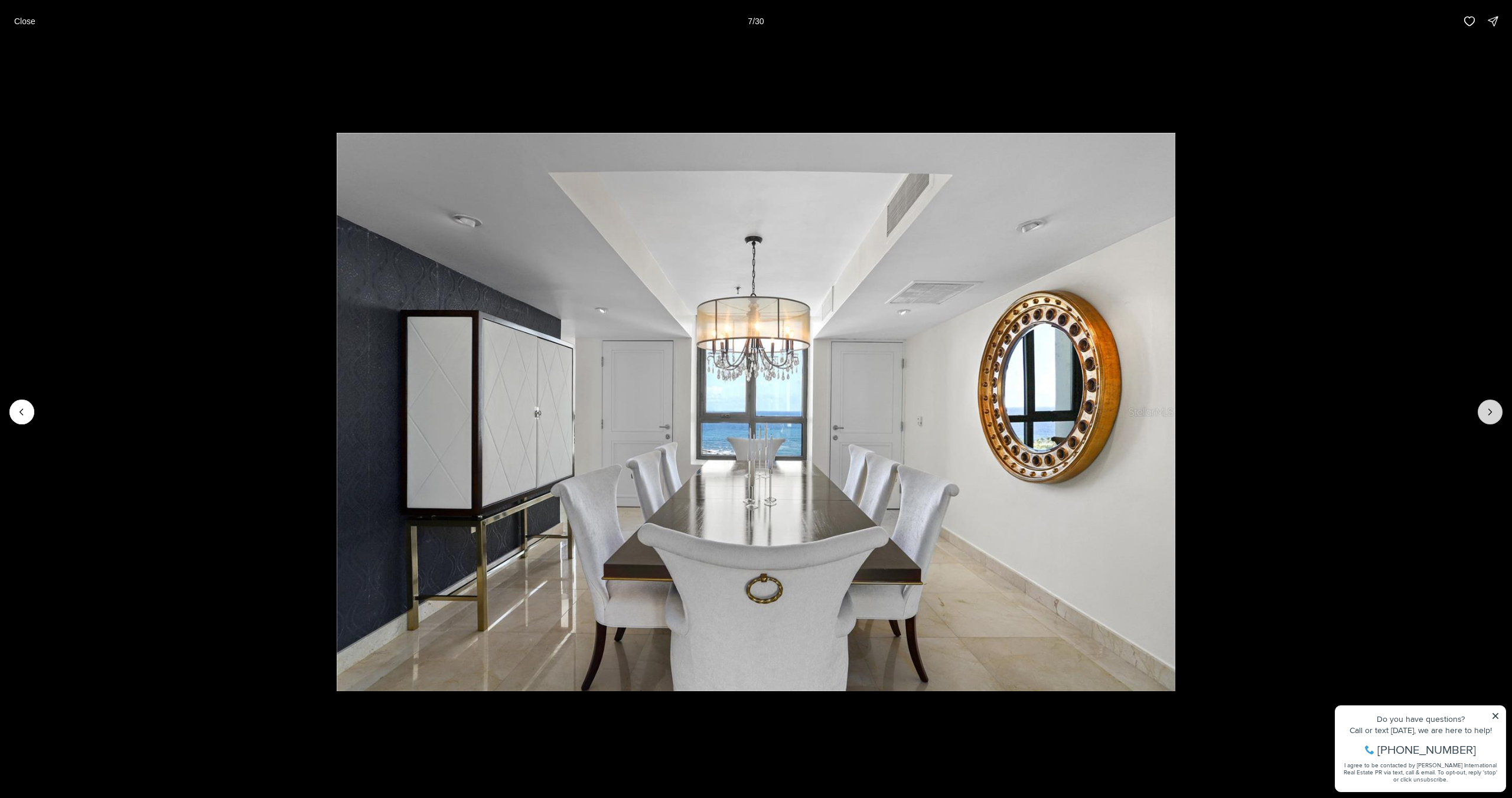
click at [1486, 414] on icon "Next slide" at bounding box center [1490, 412] width 12 height 12
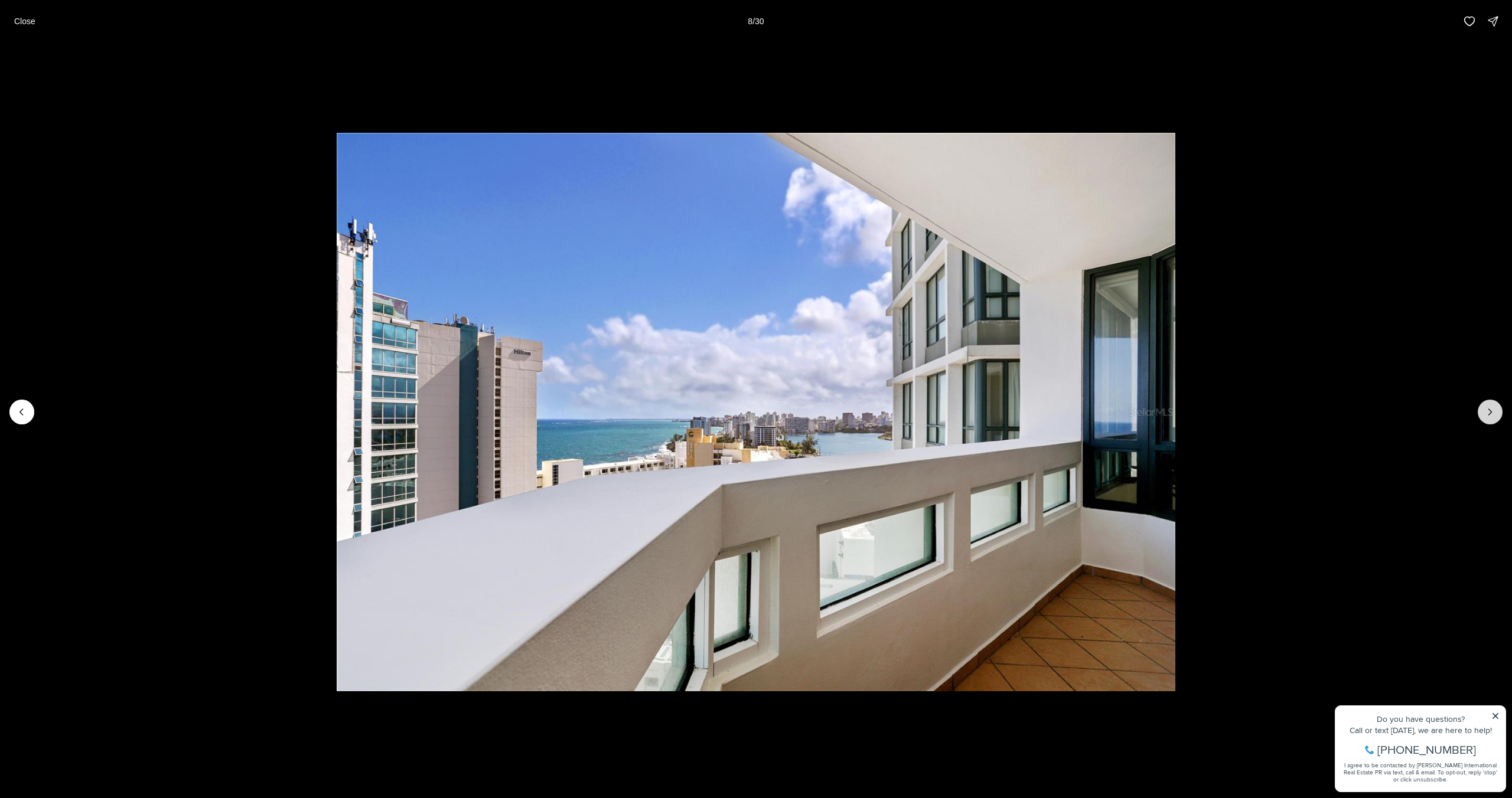
click at [1486, 414] on icon "Next slide" at bounding box center [1490, 412] width 12 height 12
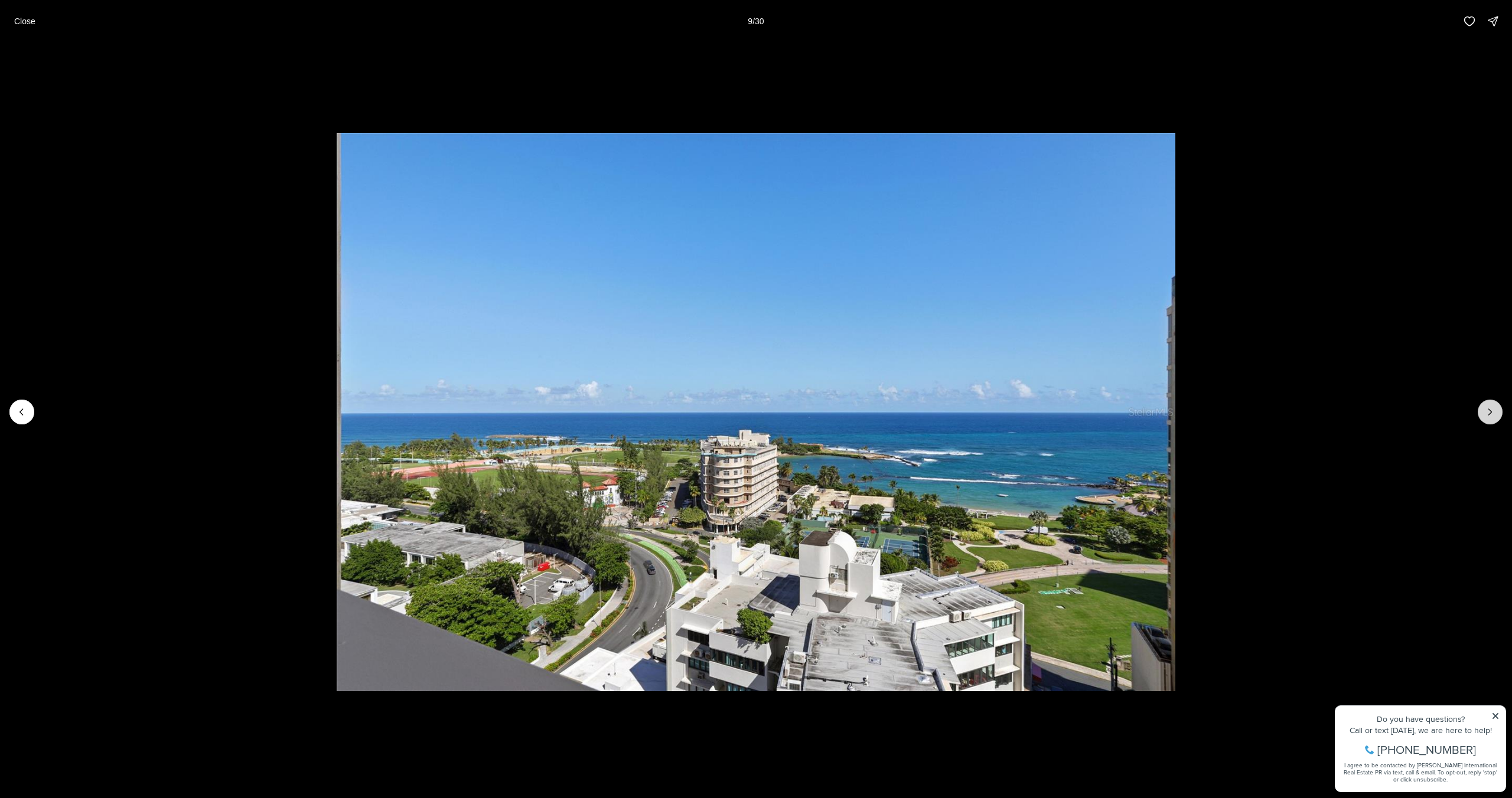
click at [1487, 413] on icon "Next slide" at bounding box center [1490, 412] width 12 height 12
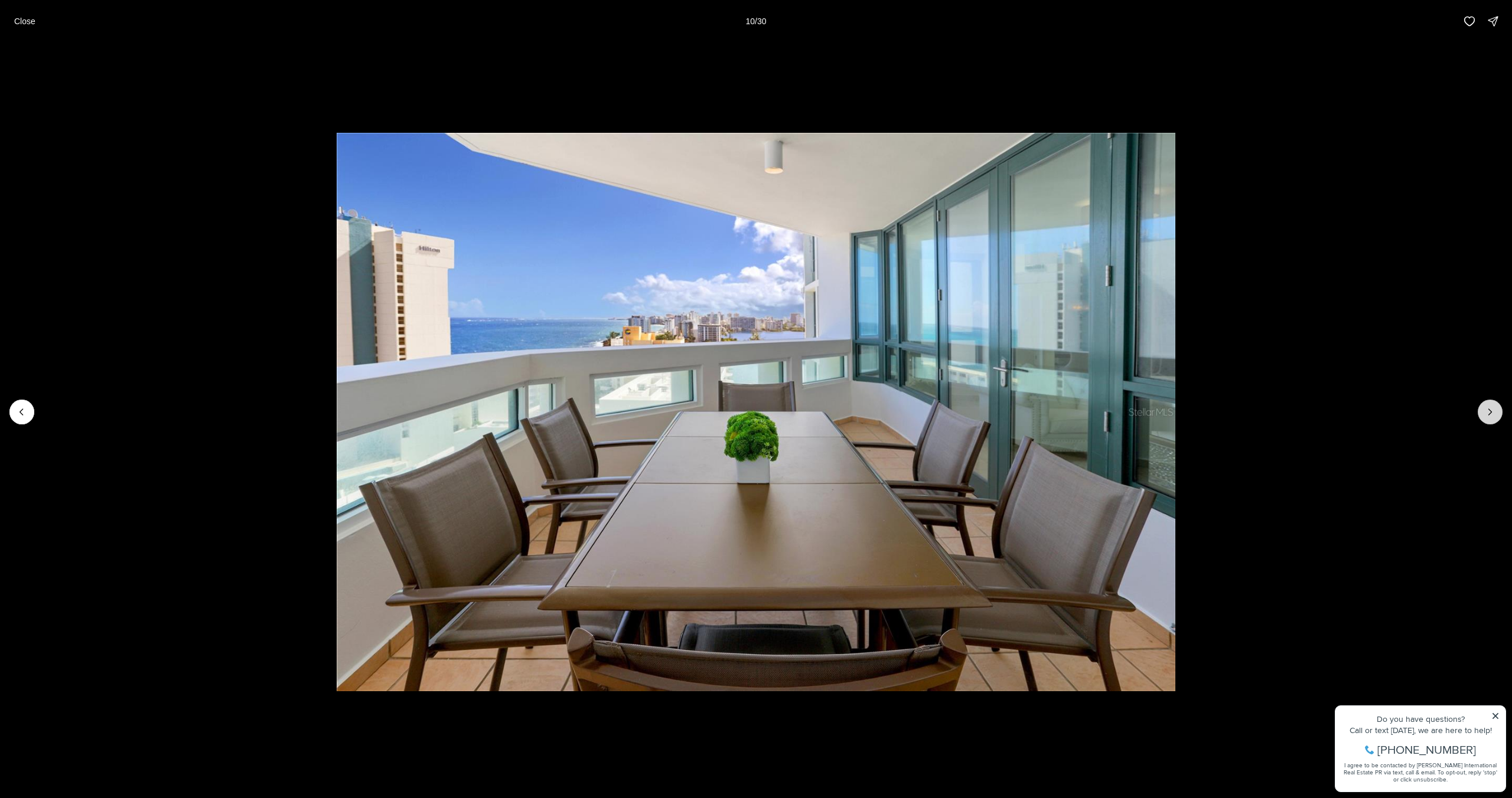
click at [1486, 413] on icon "Next slide" at bounding box center [1490, 412] width 12 height 12
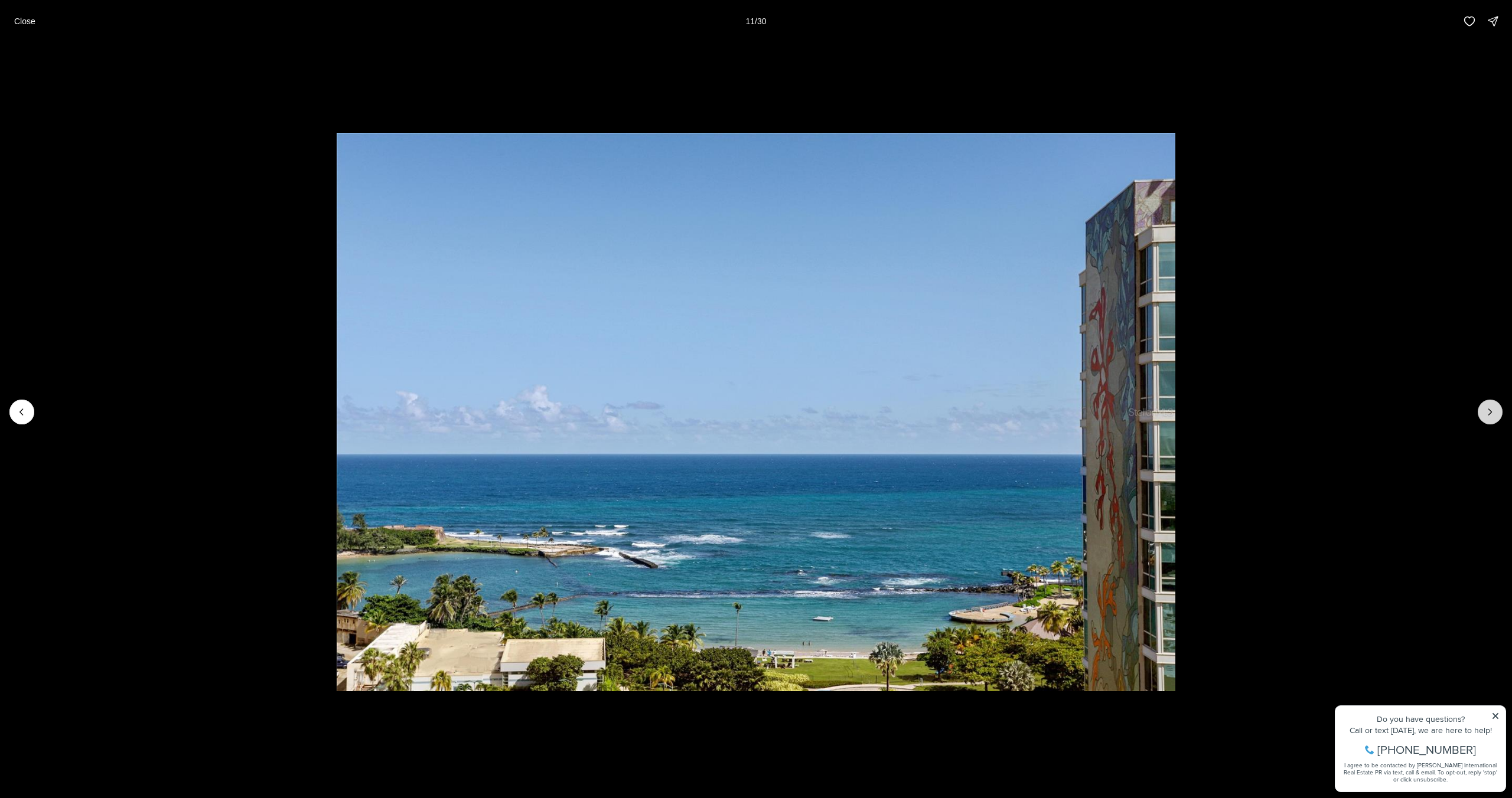
click at [1486, 413] on icon "Next slide" at bounding box center [1490, 412] width 12 height 12
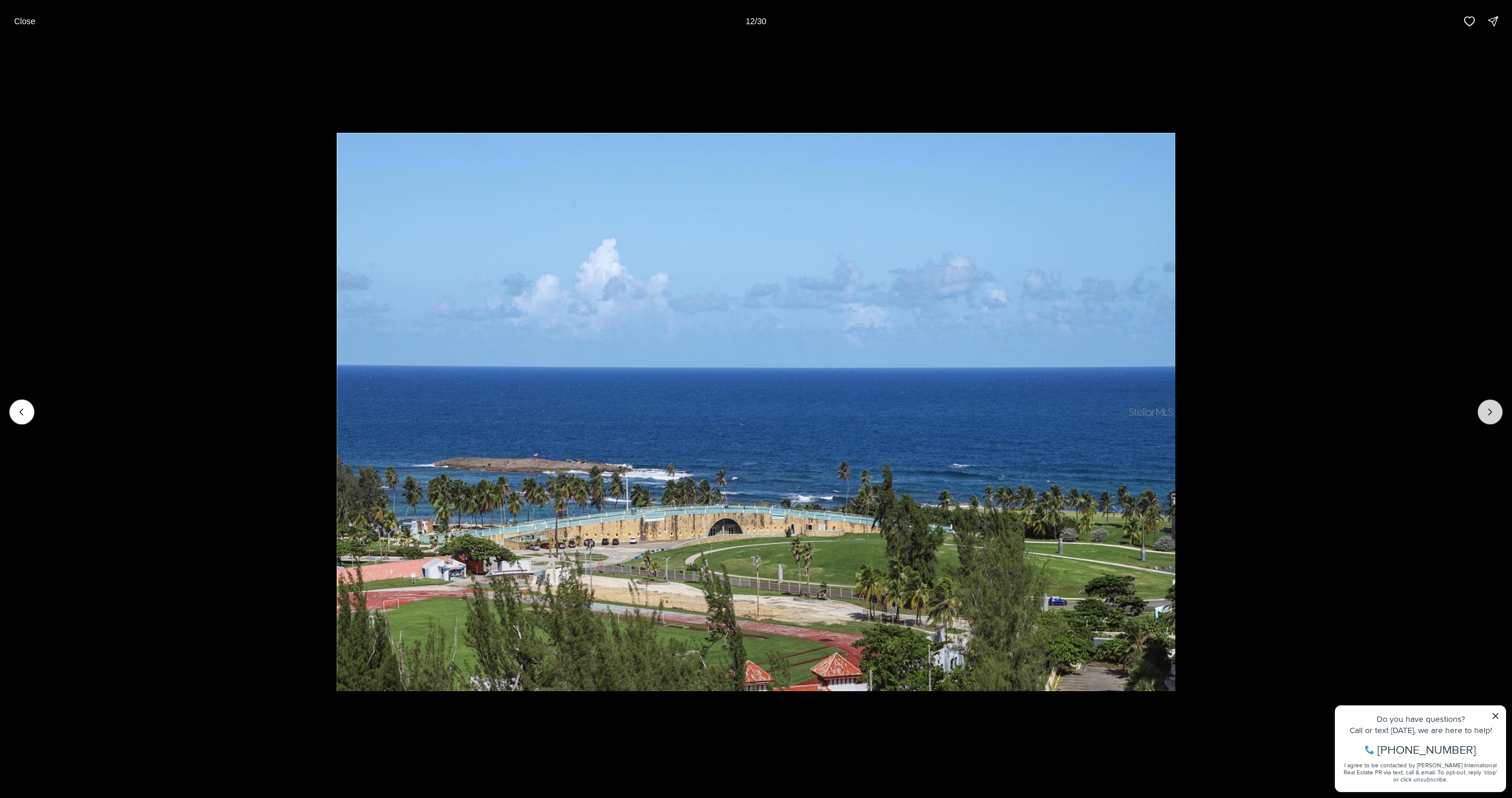
click at [1486, 413] on icon "Next slide" at bounding box center [1490, 412] width 12 height 12
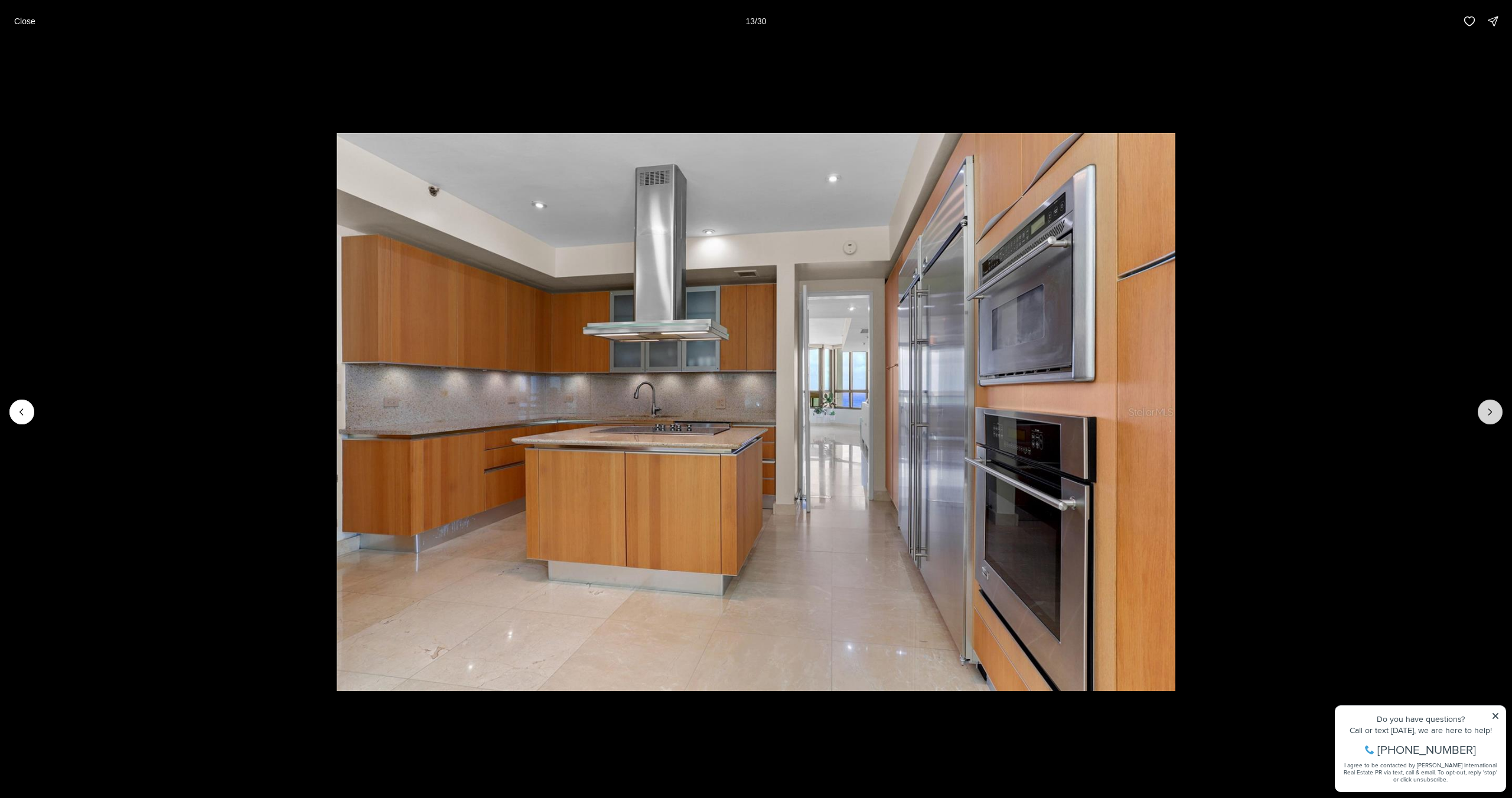
click at [1486, 413] on icon "Next slide" at bounding box center [1490, 412] width 12 height 12
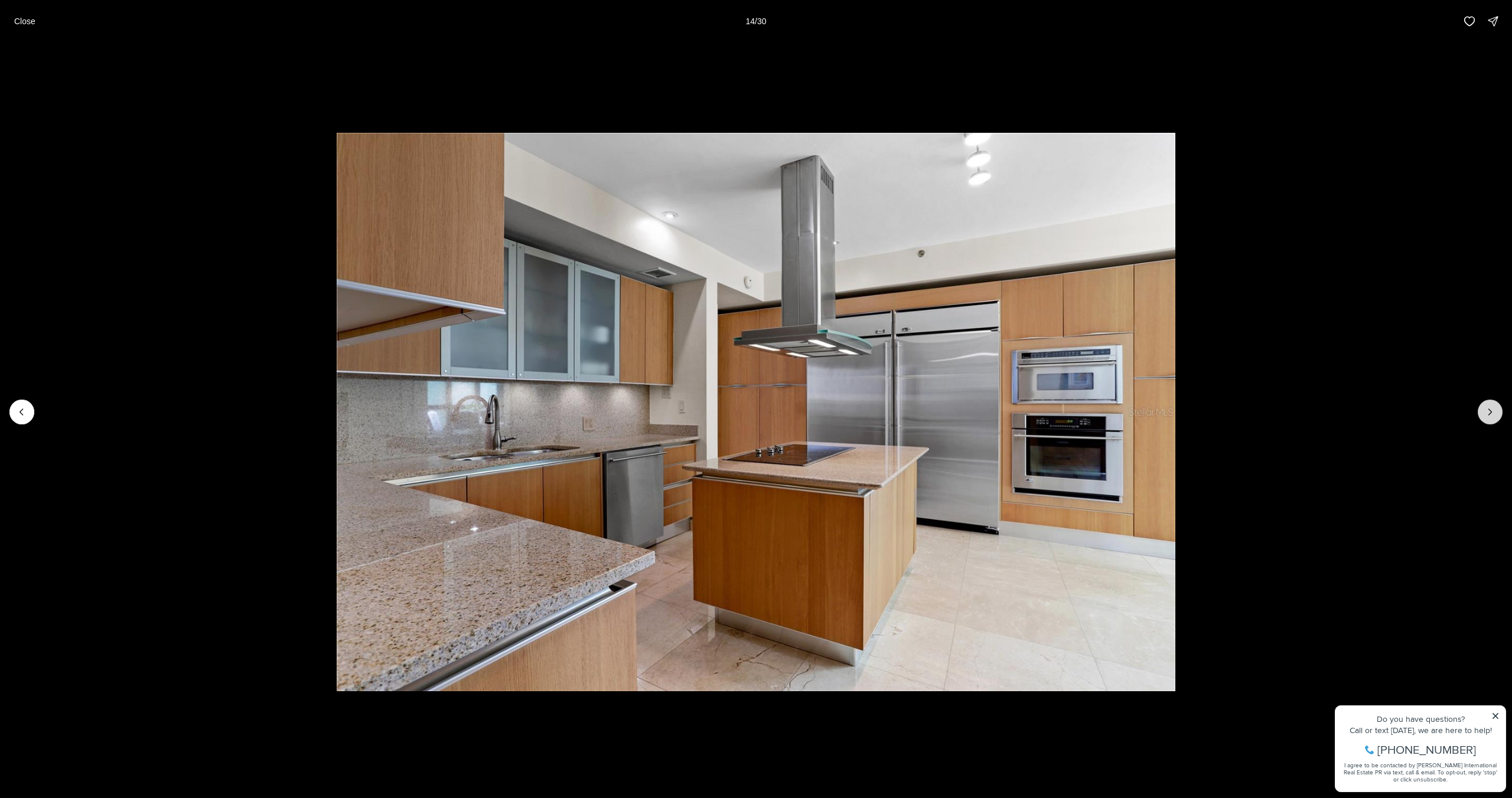
click at [1486, 413] on icon "Next slide" at bounding box center [1490, 412] width 12 height 12
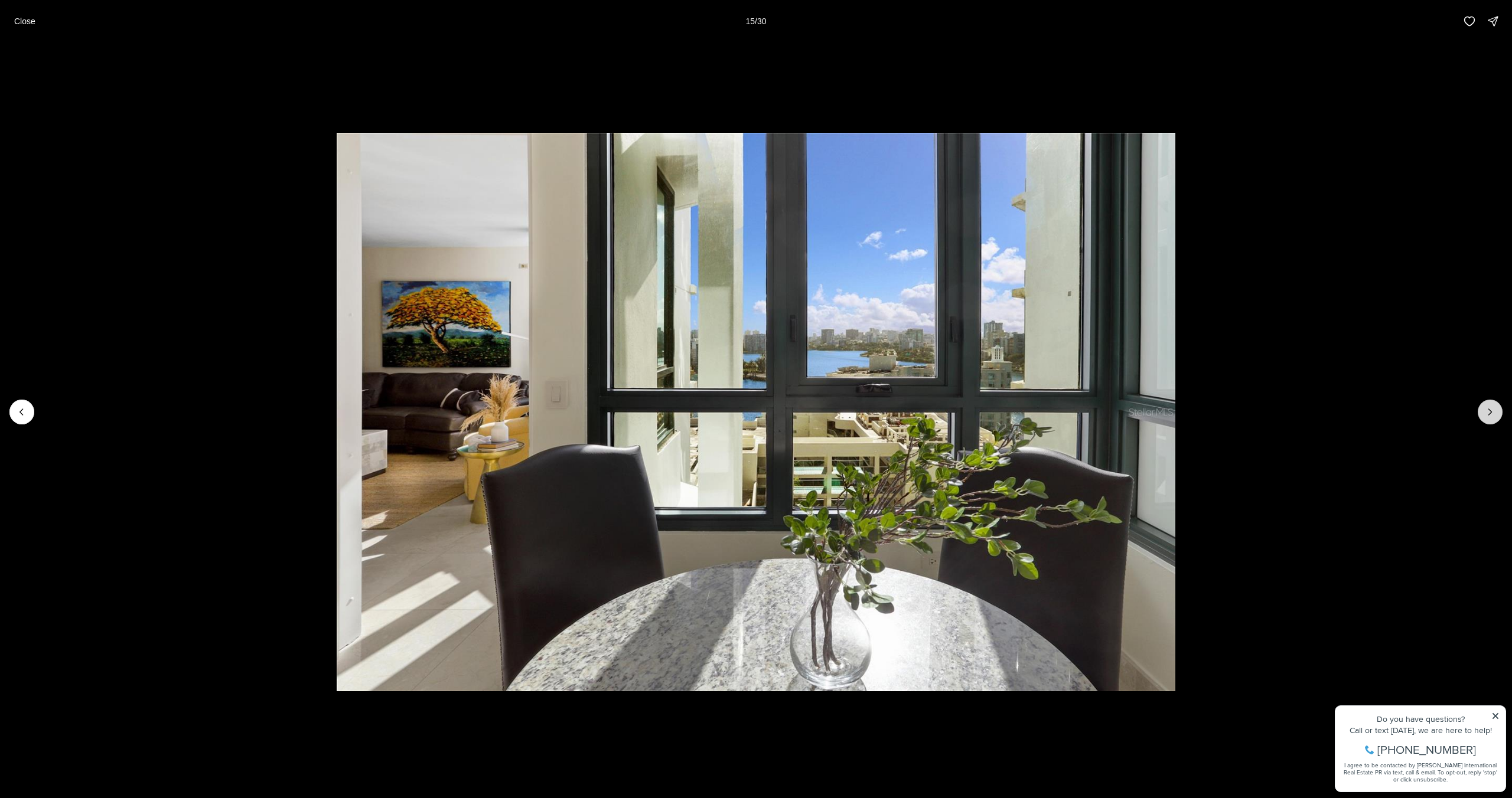
click at [1486, 413] on icon "Next slide" at bounding box center [1490, 412] width 12 height 12
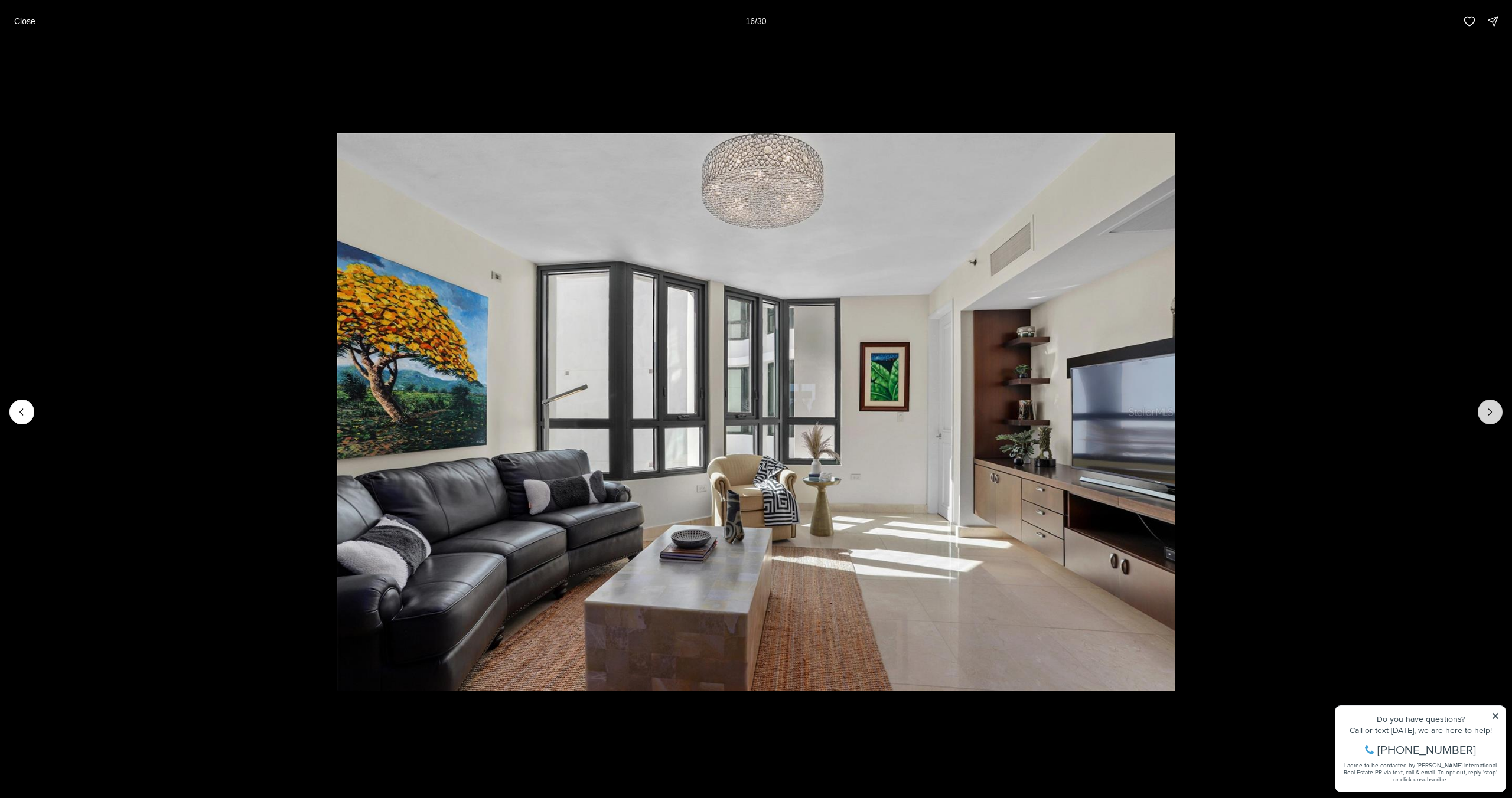
click at [1486, 413] on icon "Next slide" at bounding box center [1490, 412] width 12 height 12
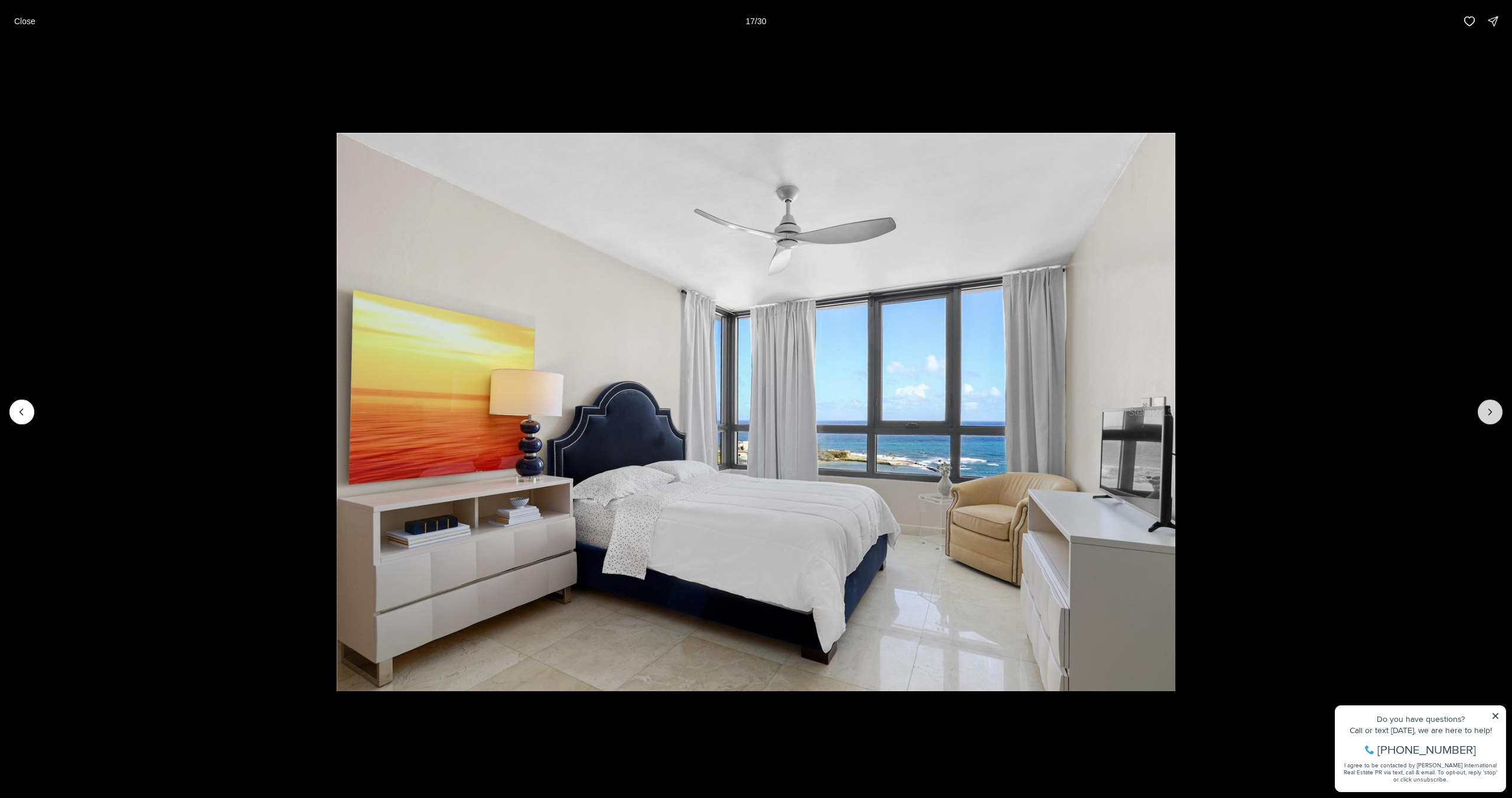
click at [1486, 413] on icon "Next slide" at bounding box center [1490, 412] width 12 height 12
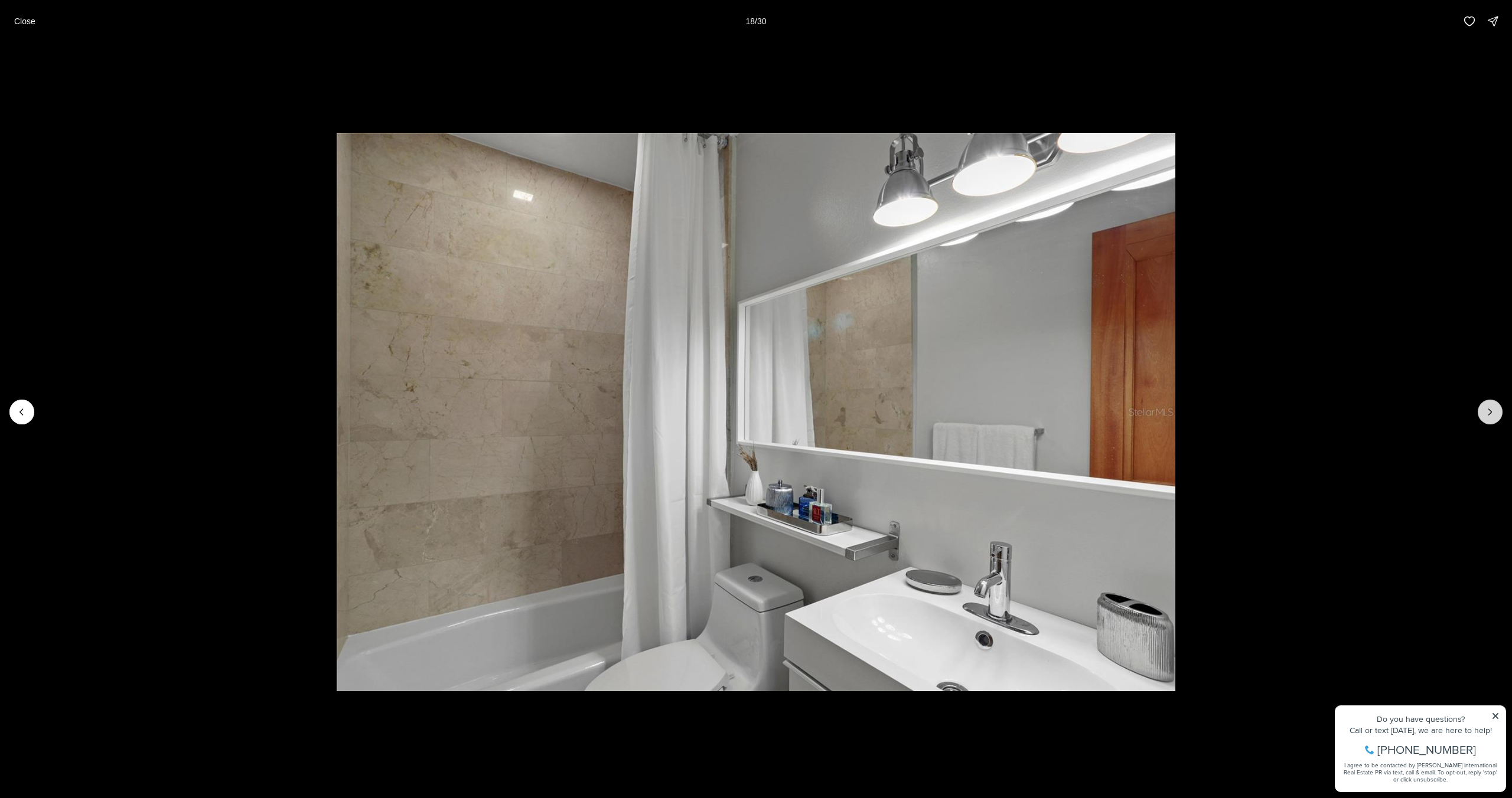
click at [1486, 413] on icon "Next slide" at bounding box center [1490, 412] width 12 height 12
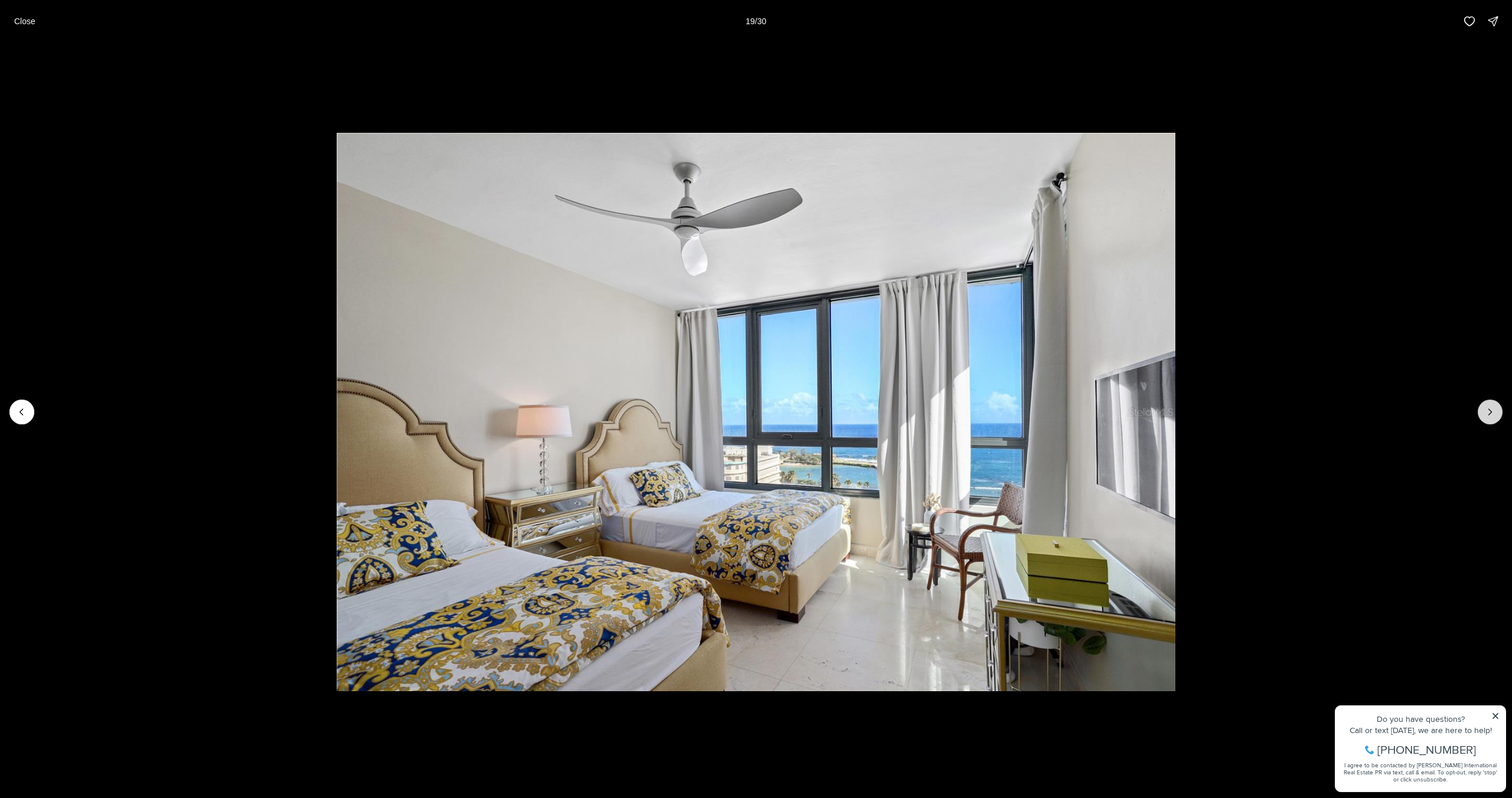
click at [1486, 413] on icon "Next slide" at bounding box center [1490, 412] width 12 height 12
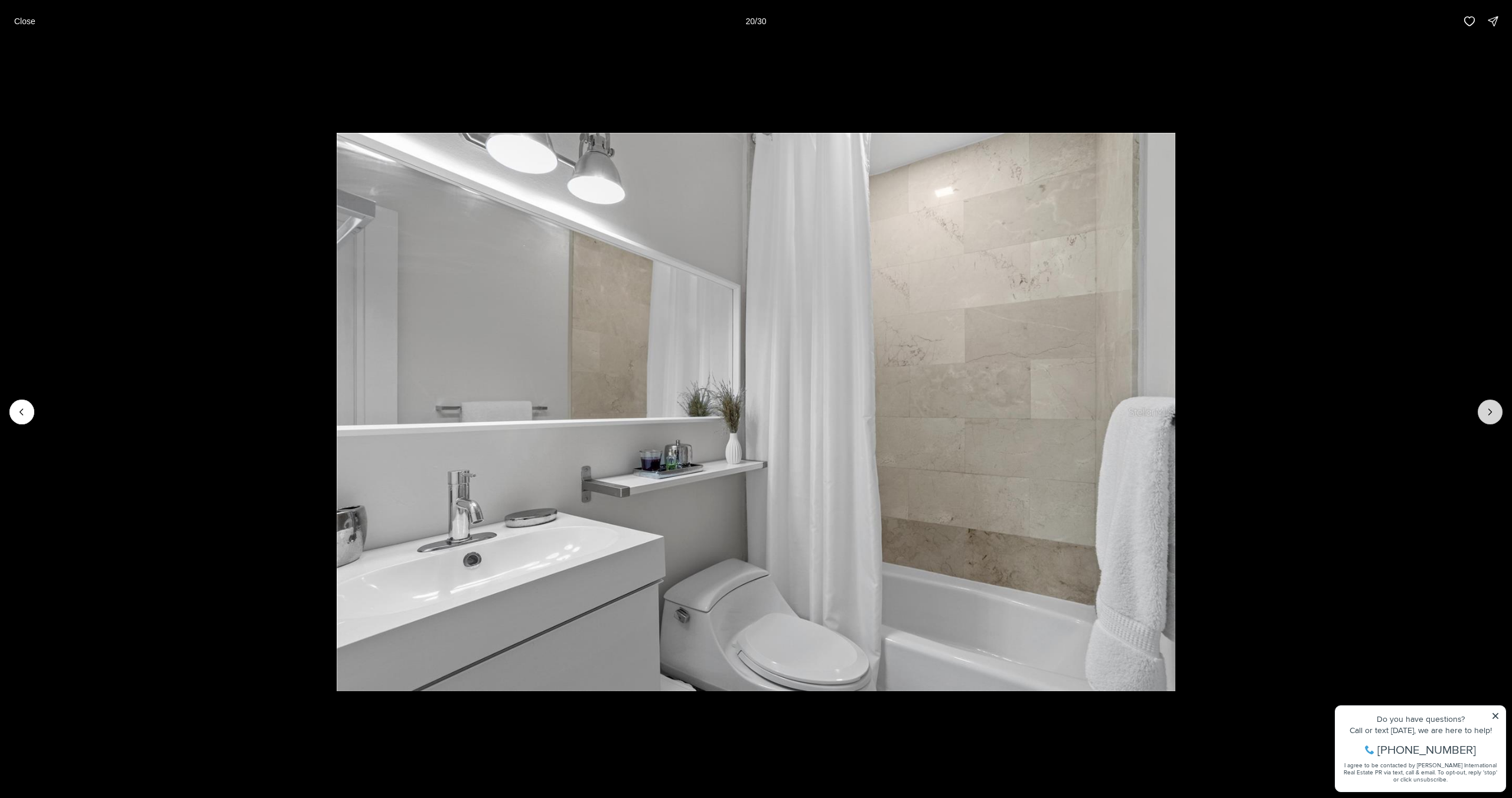
click at [1486, 413] on icon "Next slide" at bounding box center [1490, 412] width 12 height 12
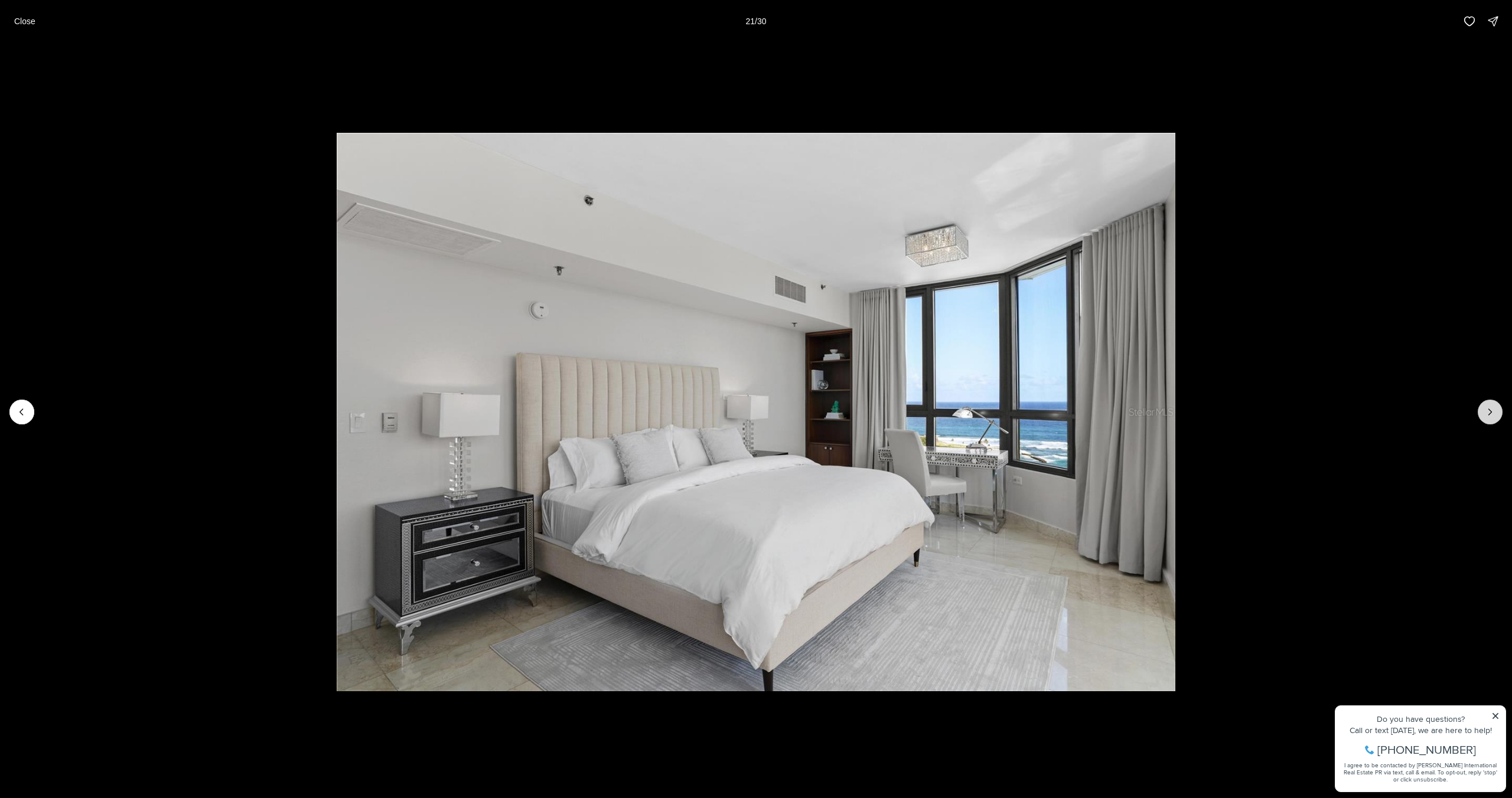
click at [1486, 413] on icon "Next slide" at bounding box center [1490, 412] width 12 height 12
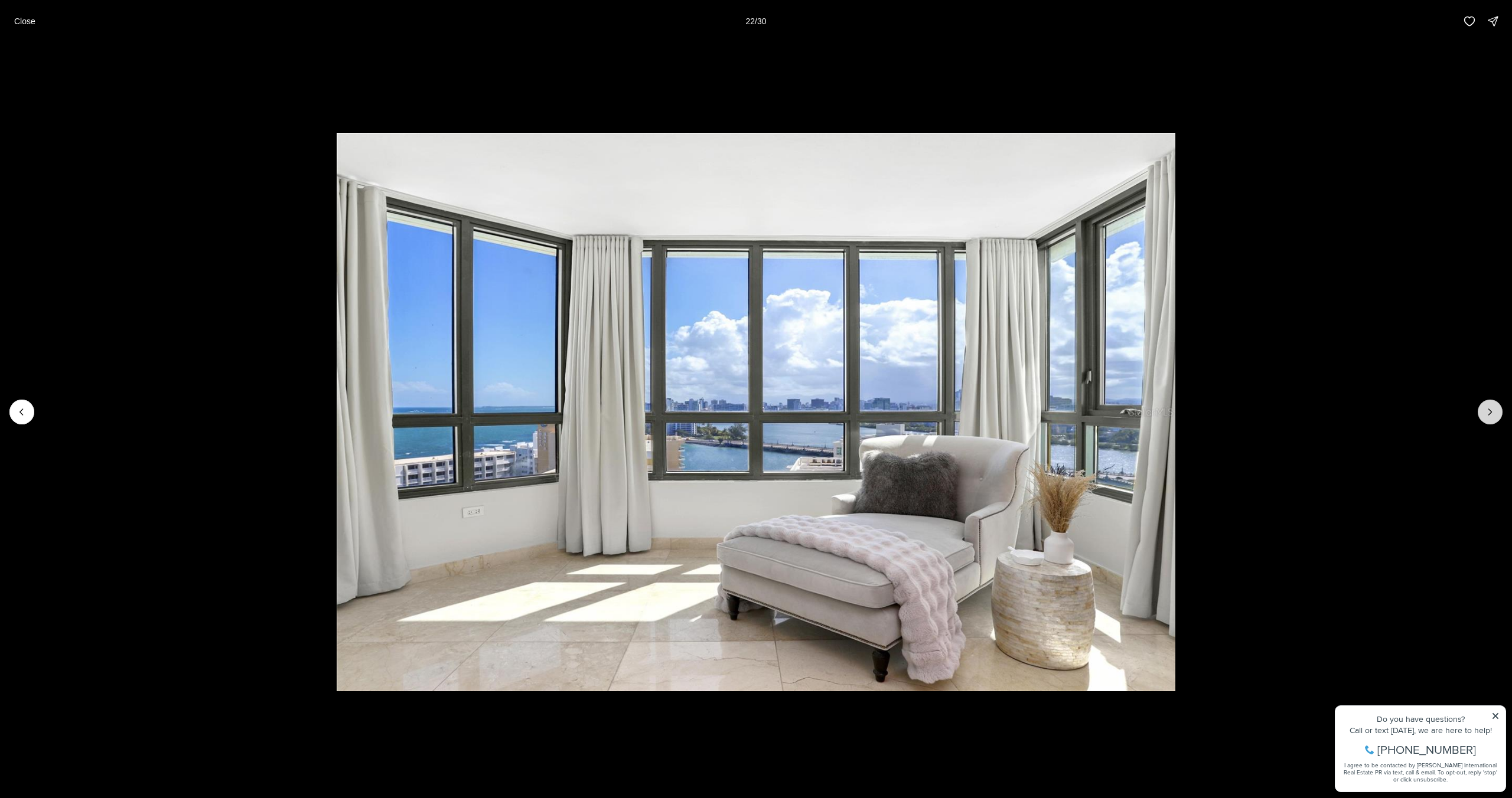
click at [1486, 413] on icon "Next slide" at bounding box center [1490, 412] width 12 height 12
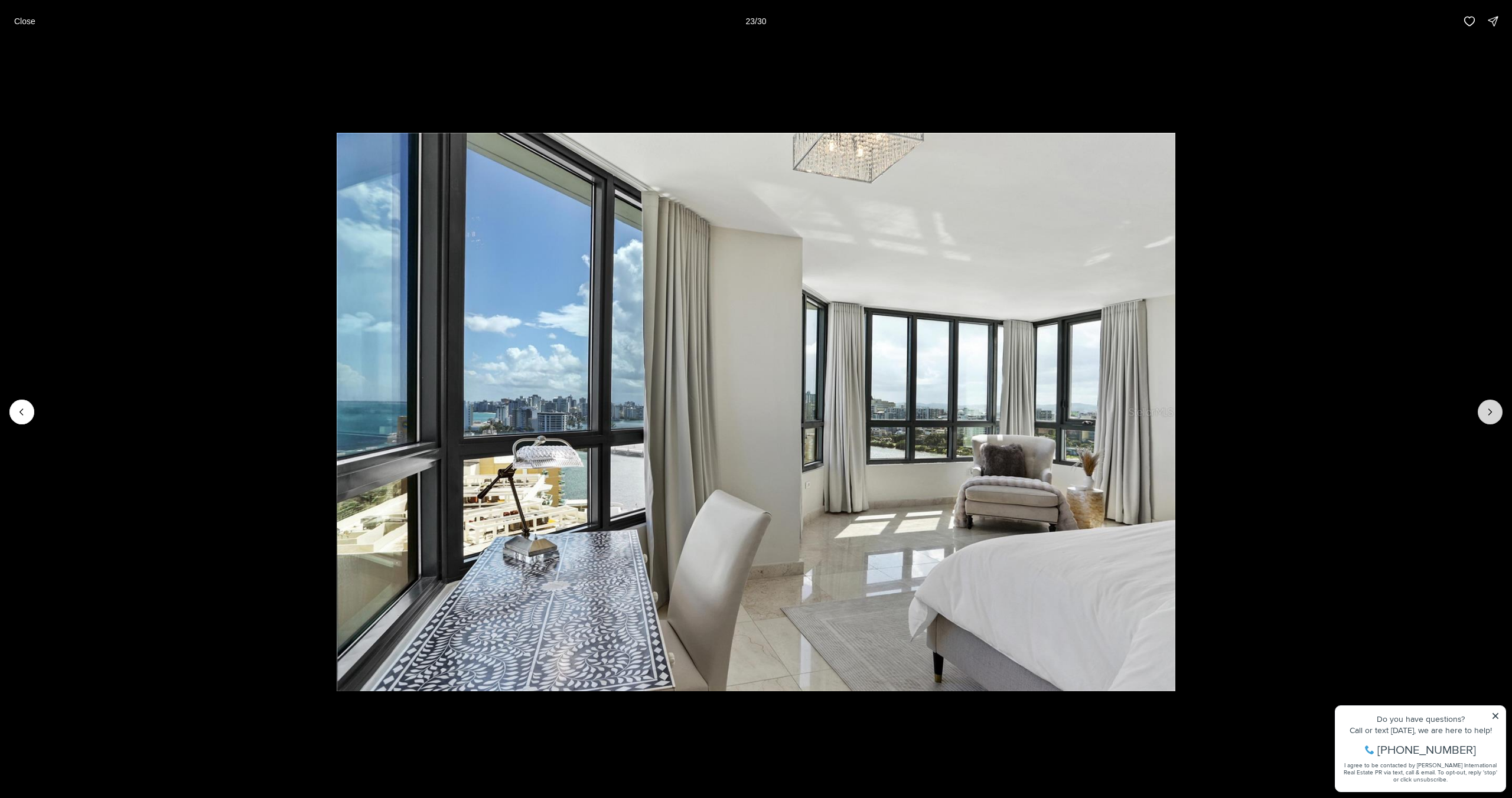
click at [1486, 414] on icon "Next slide" at bounding box center [1490, 412] width 12 height 12
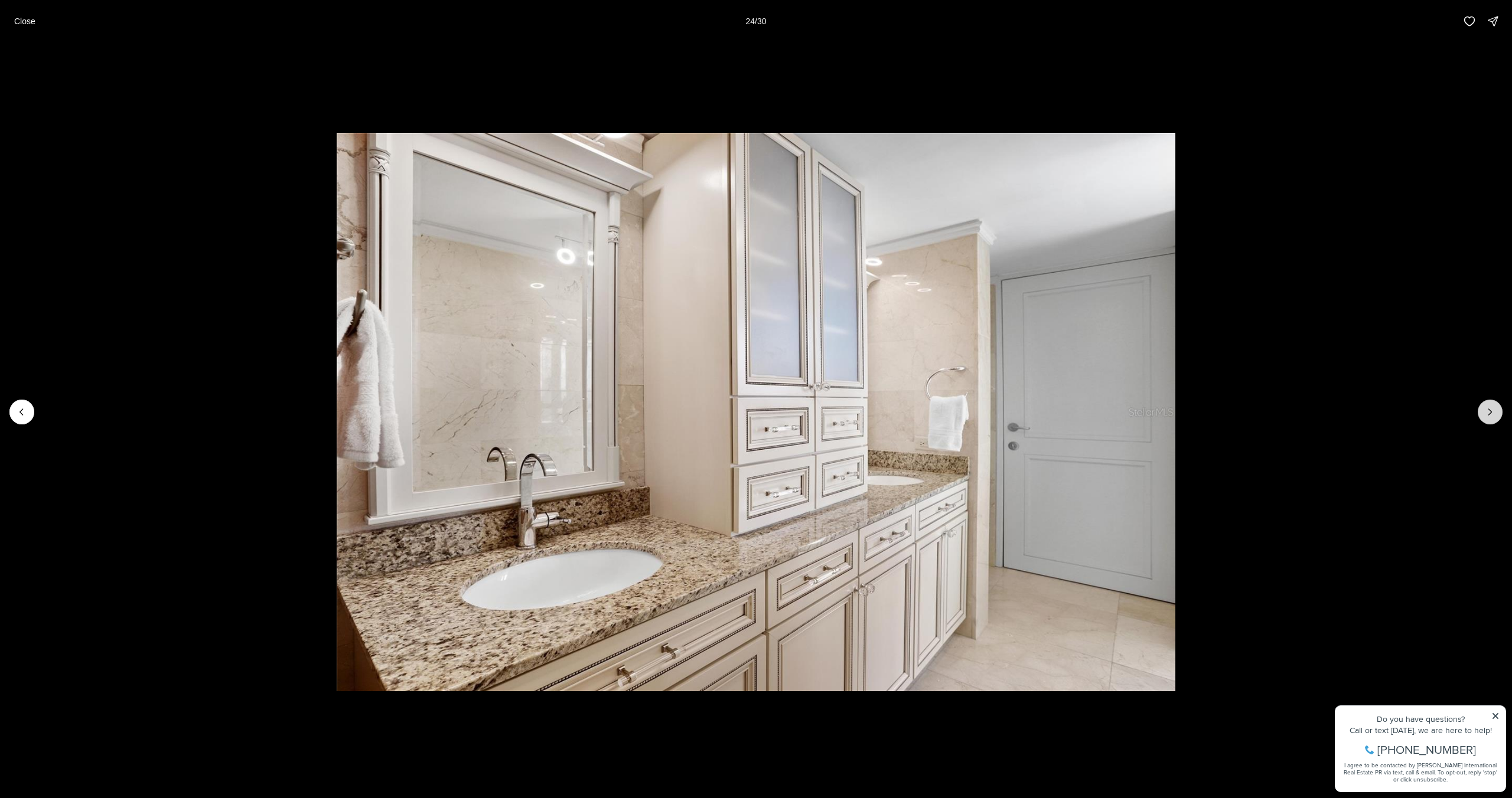
click at [1486, 414] on icon "Next slide" at bounding box center [1490, 412] width 12 height 12
